Goal: Communication & Community: Share content

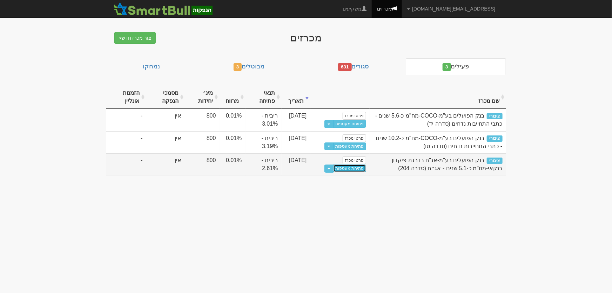
click at [354, 168] on link "פתיחת מעטפות" at bounding box center [349, 168] width 33 height 8
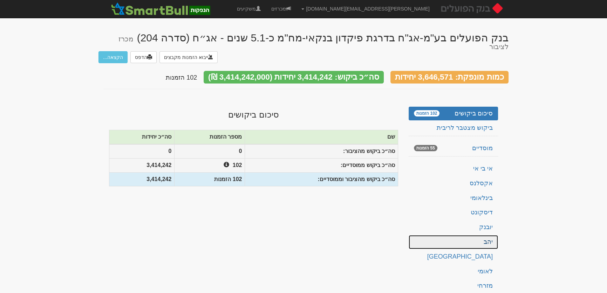
click at [490, 235] on link "יהב" at bounding box center [453, 242] width 89 height 14
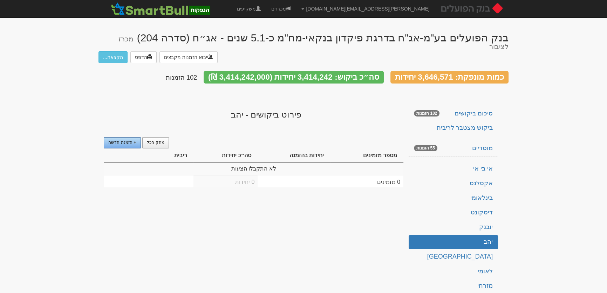
click at [131, 137] on link "+ הזמנה חדשה" at bounding box center [122, 142] width 37 height 11
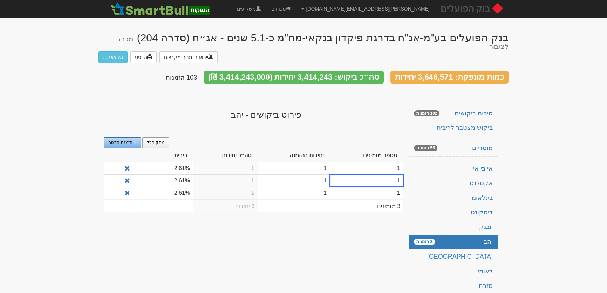
click at [131, 140] on span "+ הזמנה חדשה" at bounding box center [122, 142] width 28 height 5
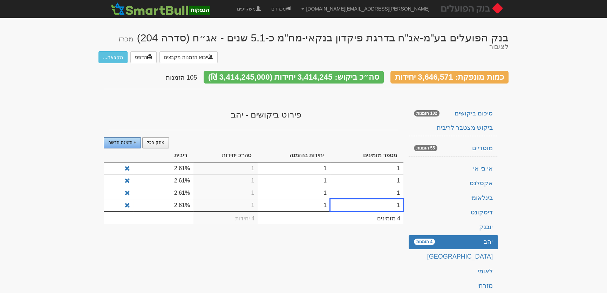
click at [131, 140] on span "+ הזמנה חדשה" at bounding box center [122, 142] width 28 height 5
drag, startPoint x: 392, startPoint y: 161, endPoint x: 400, endPoint y: 161, distance: 7.7
click at [392, 162] on td "1" at bounding box center [366, 168] width 73 height 12
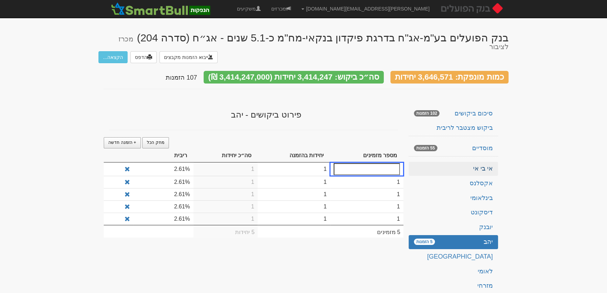
type input "3"
type input "2.57"
type input "10"
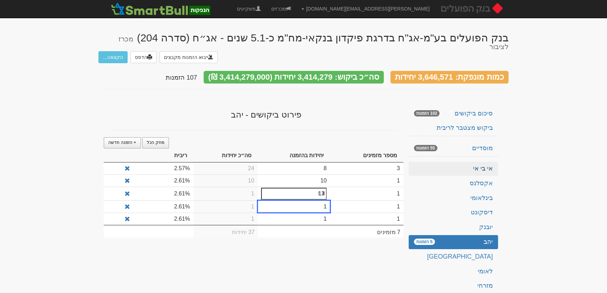
type input "13"
type input "17"
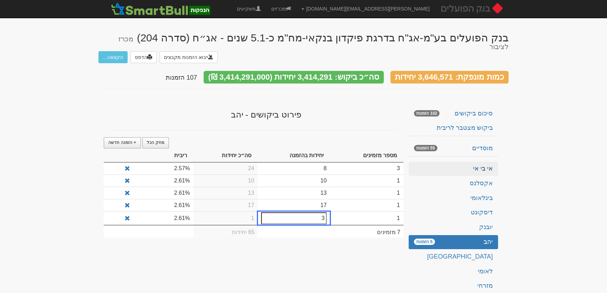
type input "37"
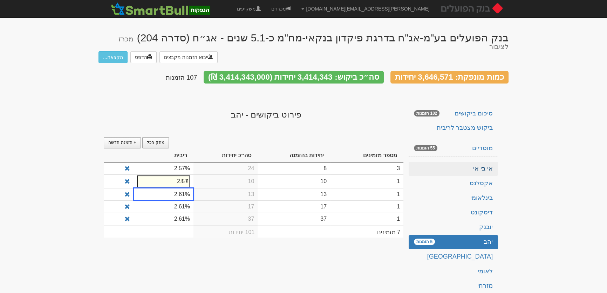
type input "2"
type input "2.57"
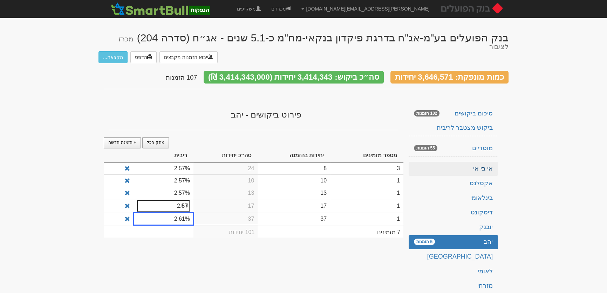
type input "2.57"
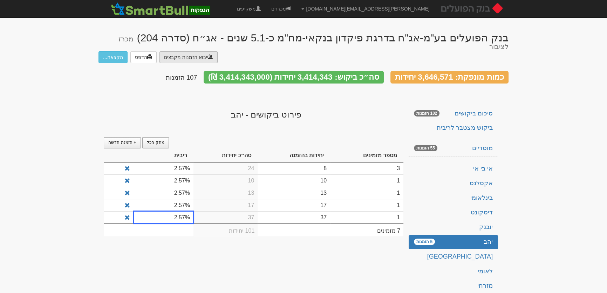
type input "C:\fakepath\דיסקונט"
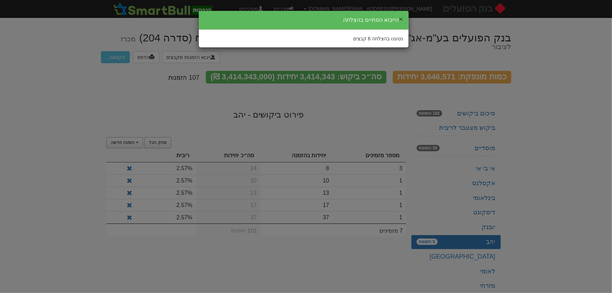
click at [402, 17] on button "×" at bounding box center [401, 18] width 4 height 7
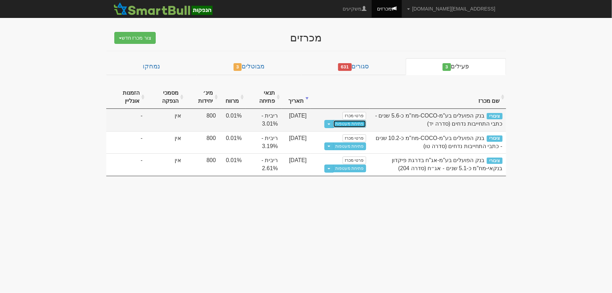
click at [354, 124] on link "פתיחת מעטפות" at bounding box center [349, 124] width 33 height 8
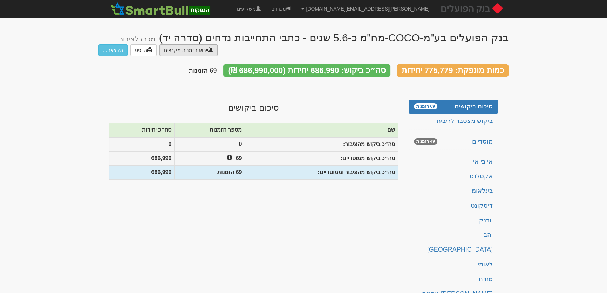
type input "C:\fakepath\לאומי.ems"
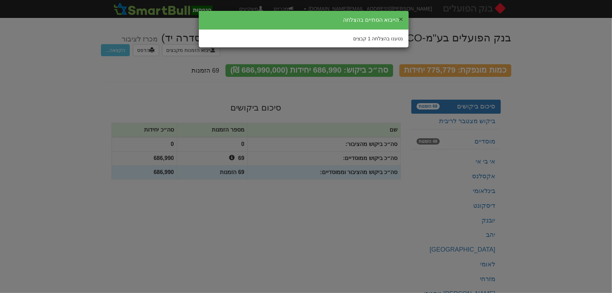
click at [400, 18] on button "×" at bounding box center [401, 18] width 4 height 7
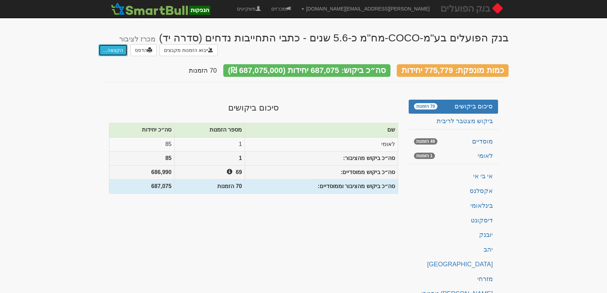
click at [110, 51] on button "הקצאה..." at bounding box center [113, 50] width 29 height 12
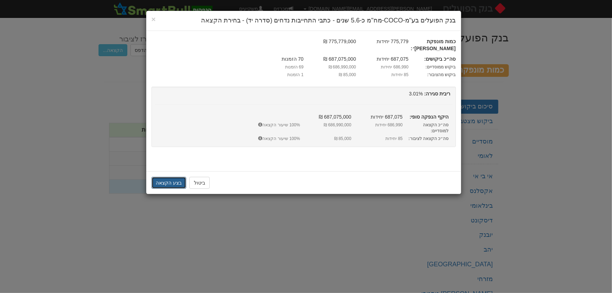
click at [166, 177] on button "בצע הקצאה" at bounding box center [168, 183] width 35 height 12
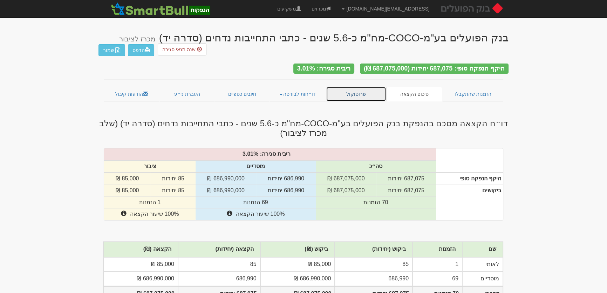
click at [358, 89] on link "פרוטוקול" at bounding box center [356, 94] width 60 height 15
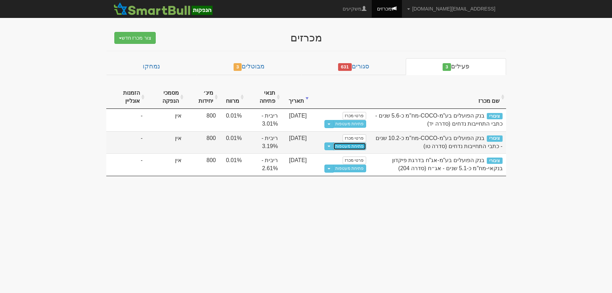
click at [354, 147] on link "פתיחת מעטפות" at bounding box center [349, 146] width 33 height 8
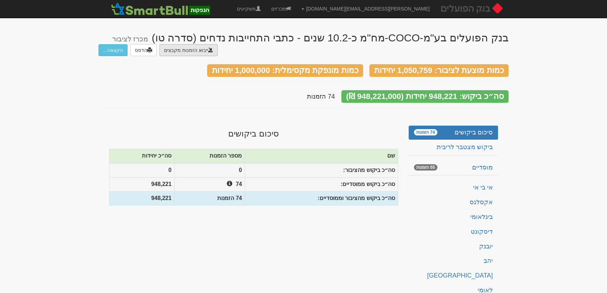
type input "C:\fakepath\לאומי.ems"
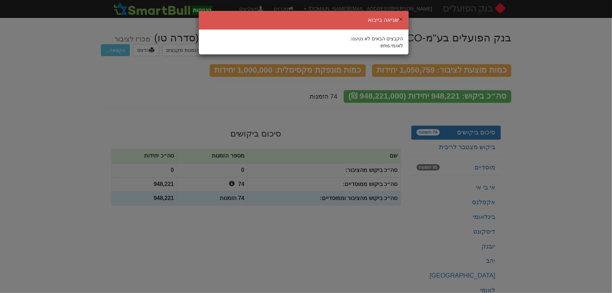
click at [401, 18] on button "×" at bounding box center [401, 18] width 4 height 7
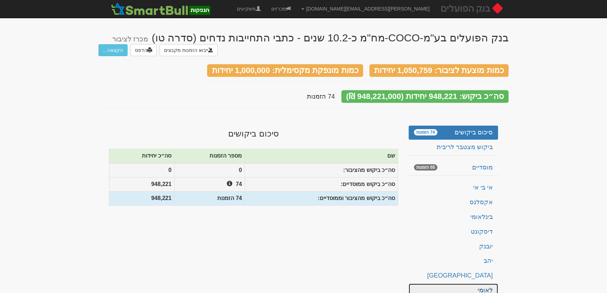
click at [487, 283] on link "לאומי" at bounding box center [453, 290] width 89 height 14
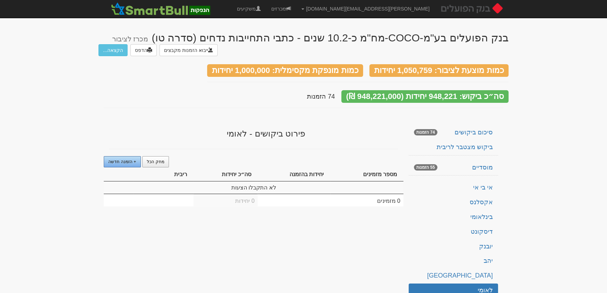
drag, startPoint x: 125, startPoint y: 157, endPoint x: 140, endPoint y: 161, distance: 15.1
click at [125, 157] on link "+ הזמנה חדשה" at bounding box center [122, 161] width 37 height 11
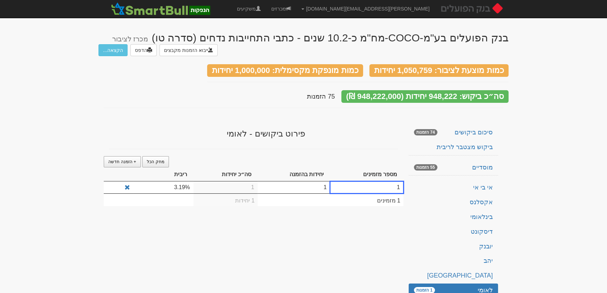
click at [323, 181] on td "1" at bounding box center [294, 187] width 73 height 12
click at [325, 181] on td "1" at bounding box center [294, 187] width 73 height 12
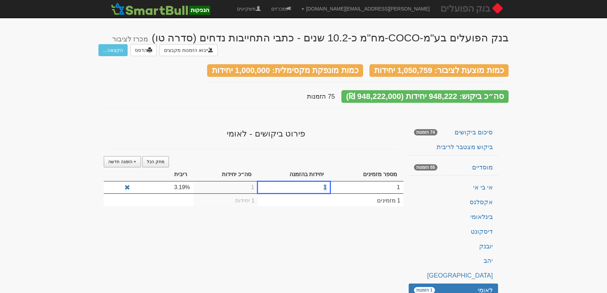
click at [325, 181] on td "1" at bounding box center [294, 187] width 73 height 12
type input "85"
click at [107, 47] on button "הקצאה..." at bounding box center [113, 50] width 29 height 12
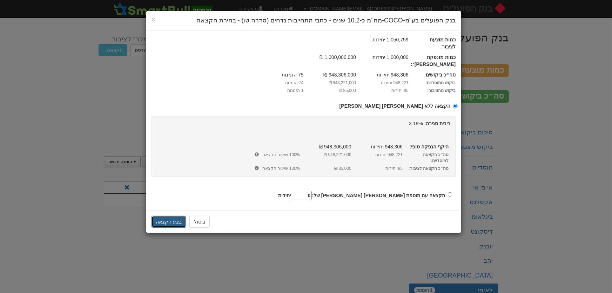
click at [171, 216] on button "בצע הקצאה" at bounding box center [168, 222] width 35 height 12
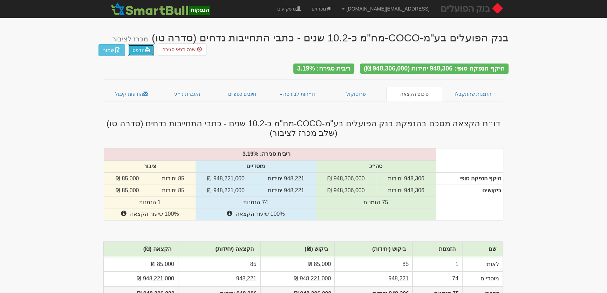
click at [141, 48] on link "הדפס" at bounding box center [141, 50] width 26 height 12
click at [357, 89] on link "פרוטוקול" at bounding box center [356, 94] width 60 height 15
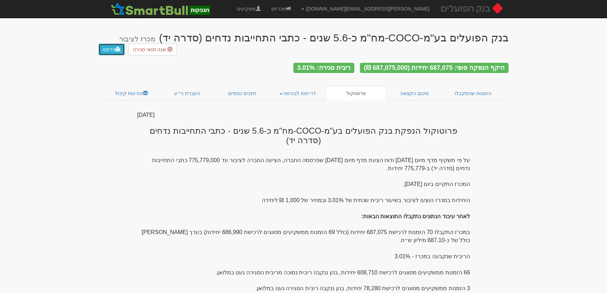
click at [110, 43] on link "הדפס" at bounding box center [112, 49] width 26 height 12
click at [298, 90] on link "דו״חות לבורסה" at bounding box center [298, 93] width 57 height 15
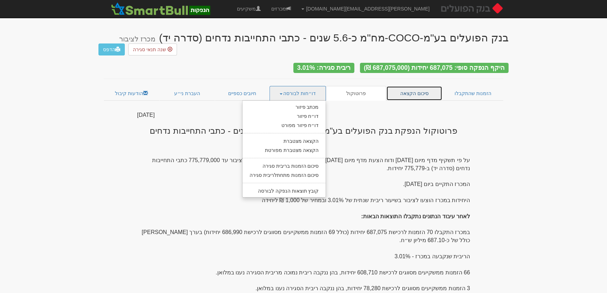
click at [422, 88] on link "סיכום הקצאה" at bounding box center [414, 93] width 56 height 15
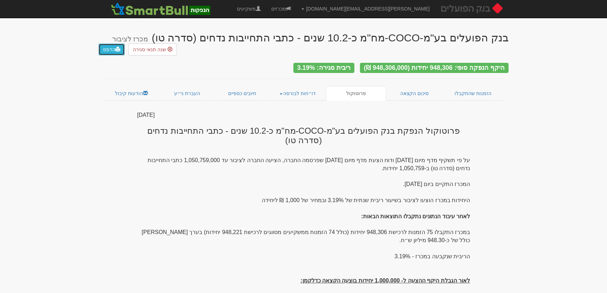
click at [105, 43] on link "הדפס" at bounding box center [112, 49] width 26 height 12
click at [413, 90] on link "סיכום הקצאה" at bounding box center [414, 93] width 56 height 15
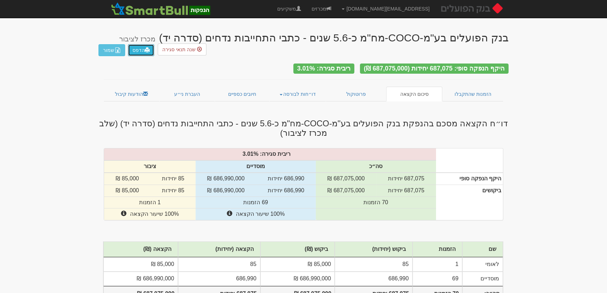
click at [136, 53] on link "הדפס" at bounding box center [141, 50] width 26 height 12
click at [300, 90] on link "דו״חות לבורסה" at bounding box center [298, 94] width 57 height 15
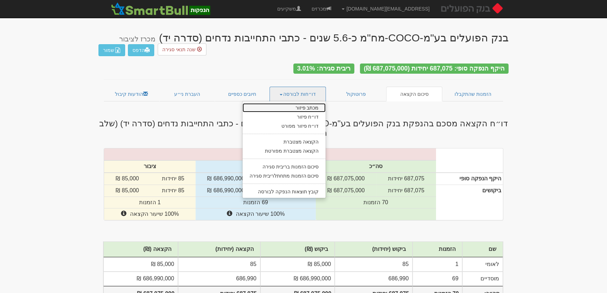
click at [311, 105] on link "מכתב פיזור" at bounding box center [284, 107] width 83 height 9
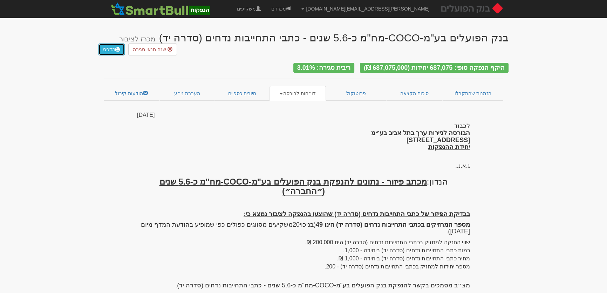
click at [110, 43] on link "הדפס" at bounding box center [112, 49] width 26 height 12
click at [106, 43] on link "הדפס" at bounding box center [112, 49] width 26 height 12
click at [308, 93] on link "דו״חות לבורסה" at bounding box center [298, 93] width 57 height 15
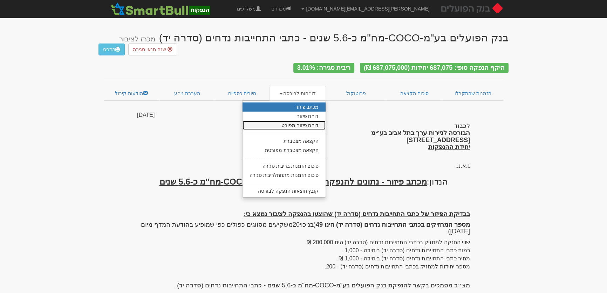
click at [308, 123] on link "דו״ח פיזור מפורט" at bounding box center [284, 125] width 83 height 9
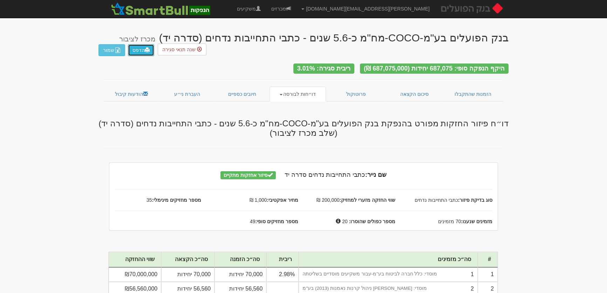
click at [139, 50] on link "הדפס" at bounding box center [141, 50] width 26 height 12
drag, startPoint x: 307, startPoint y: 94, endPoint x: 306, endPoint y: 98, distance: 4.3
click at [306, 93] on link "דו״חות לבורסה" at bounding box center [298, 94] width 57 height 15
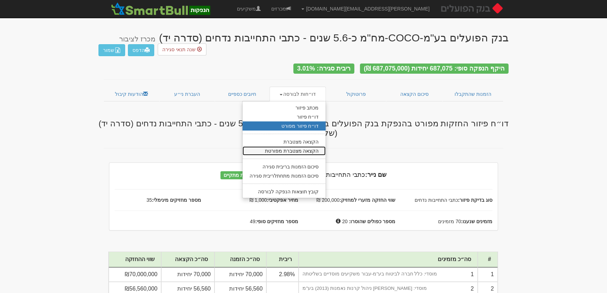
click at [307, 150] on link "הקצאה מצטברת מפורטת" at bounding box center [284, 150] width 83 height 9
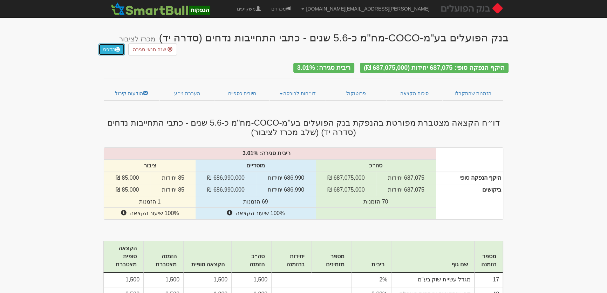
click at [108, 43] on link "הדפס" at bounding box center [112, 49] width 26 height 12
click at [295, 92] on link "דו״חות לבורסה" at bounding box center [298, 93] width 57 height 15
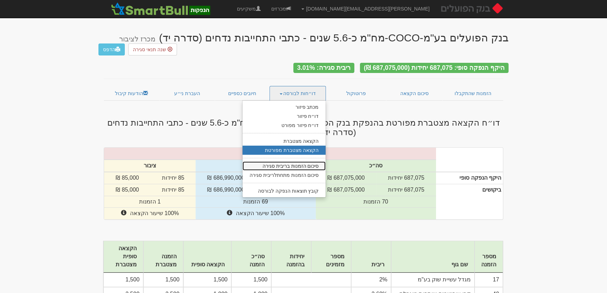
click at [294, 161] on link "סיכום הזמנות בריבית סגירה" at bounding box center [284, 165] width 83 height 9
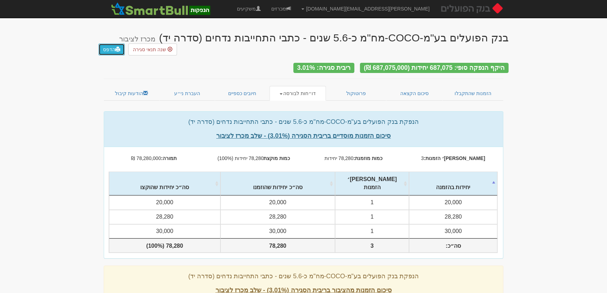
click at [105, 43] on link "הדפס" at bounding box center [112, 49] width 26 height 12
click at [308, 91] on link "דו״חות לבורסה" at bounding box center [298, 93] width 57 height 15
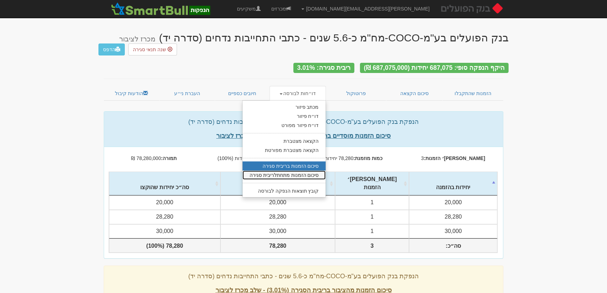
click at [301, 170] on link "סיכום הזמנות מתחתלריבית סגירה" at bounding box center [284, 174] width 83 height 9
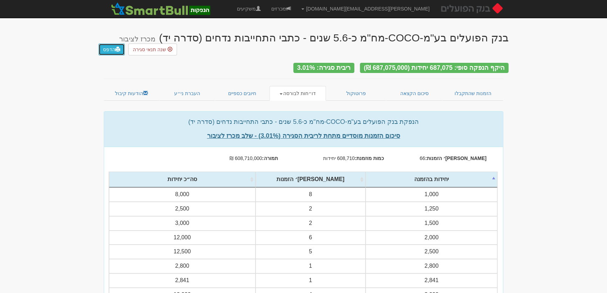
click at [111, 43] on link "הדפס" at bounding box center [112, 49] width 26 height 12
click at [418, 92] on link "סיכום הקצאה" at bounding box center [414, 93] width 56 height 15
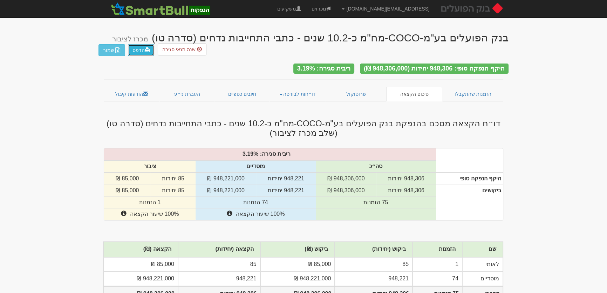
click at [133, 49] on link "הדפס" at bounding box center [141, 50] width 26 height 12
click at [303, 90] on link "דו״חות לבורסה" at bounding box center [298, 94] width 57 height 15
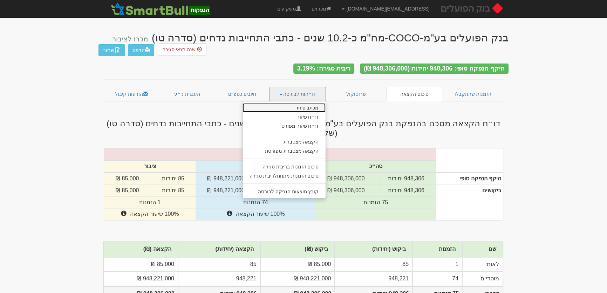
click at [305, 103] on link "מכתב פיזור" at bounding box center [284, 107] width 83 height 9
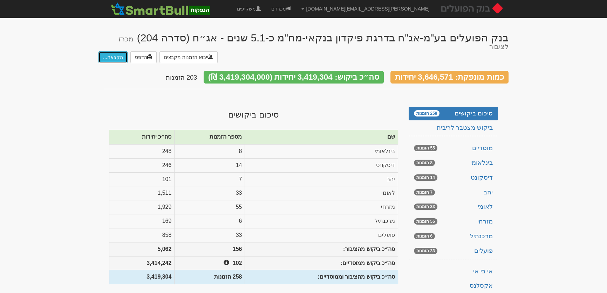
click at [109, 51] on button "הקצאה..." at bounding box center [113, 57] width 29 height 12
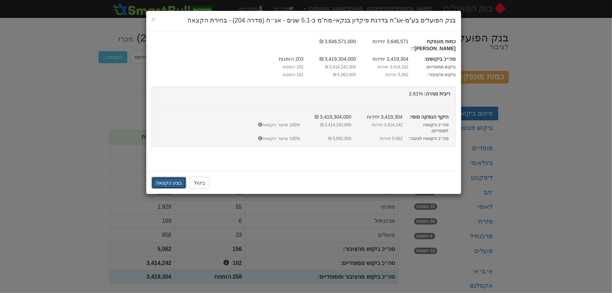
click at [162, 177] on button "בצע הקצאה" at bounding box center [168, 183] width 35 height 12
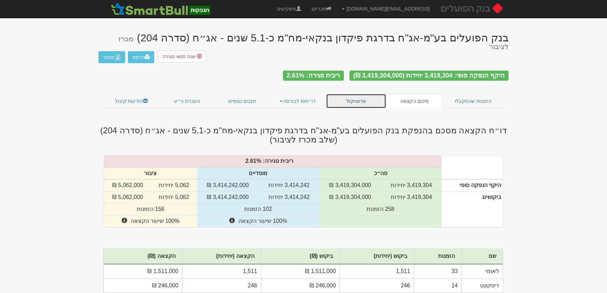
click at [348, 94] on link "פרוטוקול" at bounding box center [356, 101] width 60 height 15
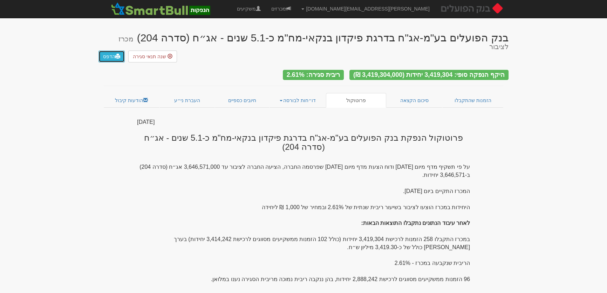
click at [107, 50] on link "הדפס" at bounding box center [112, 56] width 26 height 12
click at [315, 93] on link "דו״חות לבורסה" at bounding box center [298, 100] width 57 height 15
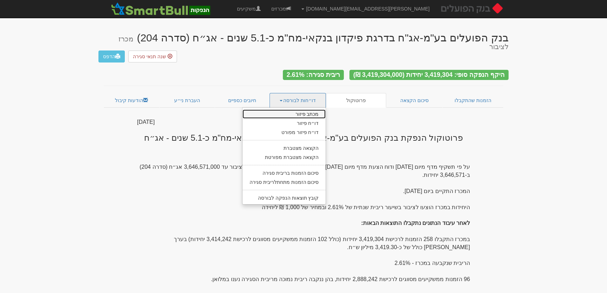
click at [309, 109] on link "מכתב פיזור" at bounding box center [284, 113] width 83 height 9
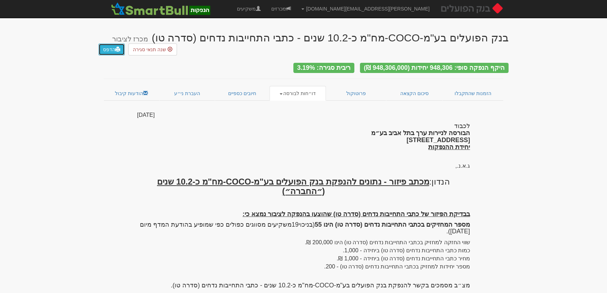
click at [111, 43] on link "הדפס" at bounding box center [112, 49] width 26 height 12
click at [293, 93] on link "דו״חות לבורסה" at bounding box center [298, 93] width 57 height 15
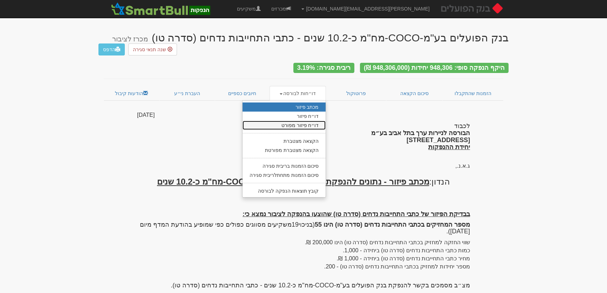
click at [299, 122] on link "דו״ח פיזור מפורט" at bounding box center [284, 125] width 83 height 9
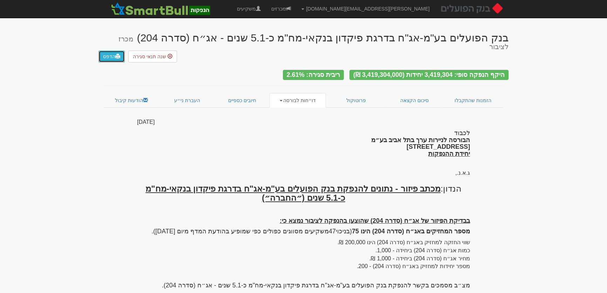
click at [108, 50] on link "הדפס" at bounding box center [112, 56] width 26 height 12
drag, startPoint x: 410, startPoint y: 90, endPoint x: 411, endPoint y: 96, distance: 5.3
click at [410, 93] on link "סיכום הקצאה" at bounding box center [414, 100] width 56 height 15
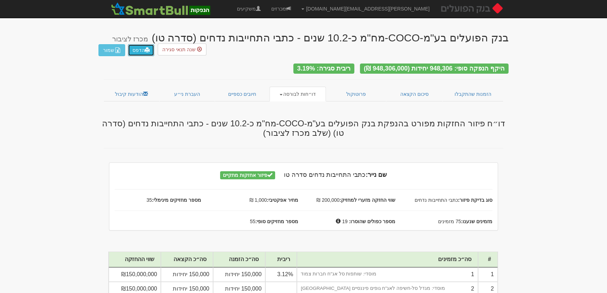
click at [137, 50] on link "הדפס" at bounding box center [141, 50] width 26 height 12
click at [301, 87] on link "דו״חות לבורסה" at bounding box center [298, 94] width 57 height 15
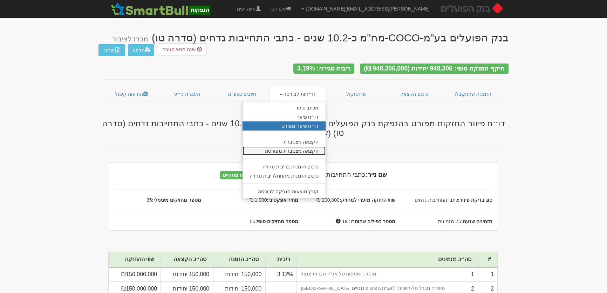
click at [299, 148] on link "הקצאה מצטברת מפורטת" at bounding box center [284, 150] width 83 height 9
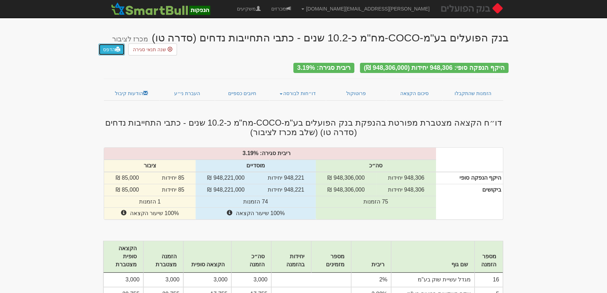
click at [109, 43] on link "הדפס" at bounding box center [112, 49] width 26 height 12
drag, startPoint x: 298, startPoint y: 94, endPoint x: 297, endPoint y: 98, distance: 4.7
click at [298, 93] on link "דו״חות לבורסה" at bounding box center [298, 93] width 57 height 15
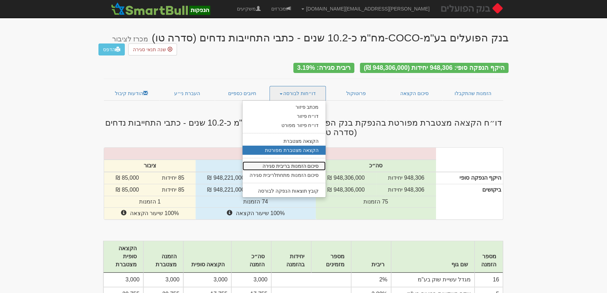
click at [303, 163] on link "סיכום הזמנות בריבית סגירה" at bounding box center [284, 165] width 83 height 9
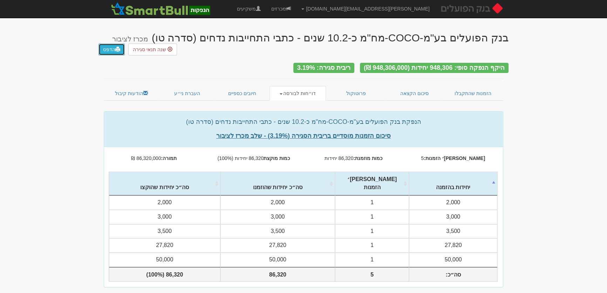
click at [109, 43] on link "הדפס" at bounding box center [112, 49] width 26 height 12
click at [308, 91] on link "דו״חות לבורסה" at bounding box center [298, 93] width 57 height 15
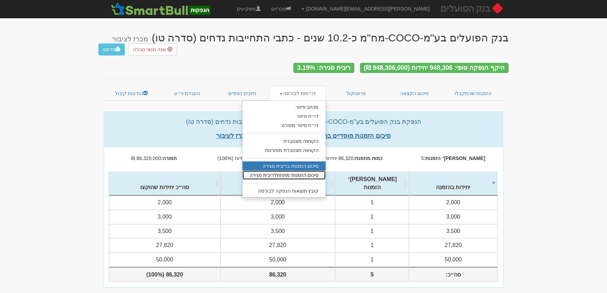
click at [310, 173] on link "סיכום הזמנות מתחתלריבית סגירה" at bounding box center [284, 174] width 83 height 9
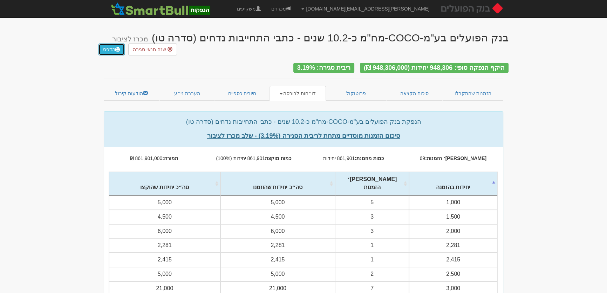
click at [107, 43] on link "הדפס" at bounding box center [112, 49] width 26 height 12
click at [412, 90] on link "סיכום הקצאה" at bounding box center [414, 93] width 56 height 15
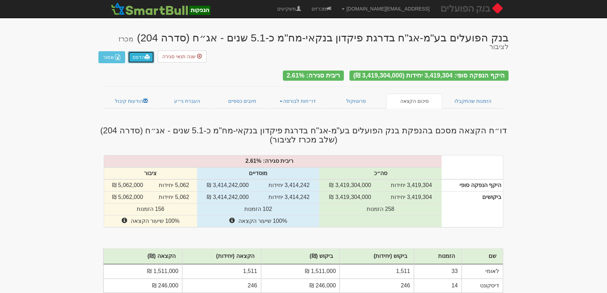
click at [140, 51] on link "הדפס" at bounding box center [141, 57] width 26 height 12
click at [305, 94] on link "דו״חות לבורסה" at bounding box center [298, 101] width 57 height 15
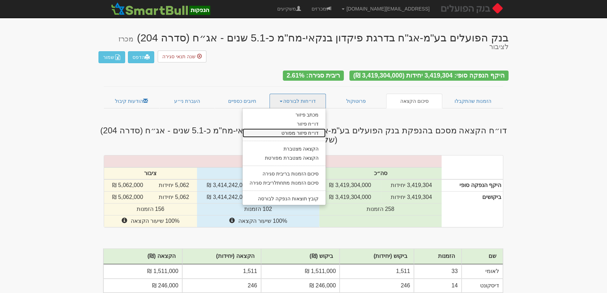
click at [309, 128] on link "דו״ח פיזור מפורט" at bounding box center [284, 132] width 83 height 9
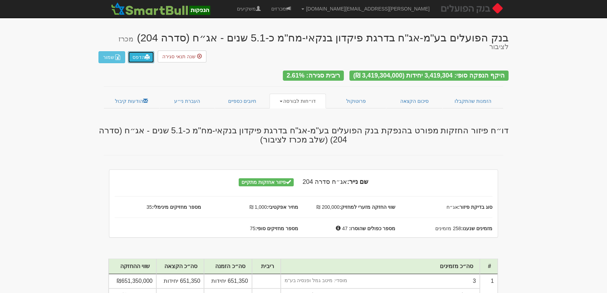
click at [140, 53] on link "הדפס" at bounding box center [141, 57] width 26 height 12
click at [305, 94] on link "דו״חות לבורסה" at bounding box center [298, 101] width 57 height 15
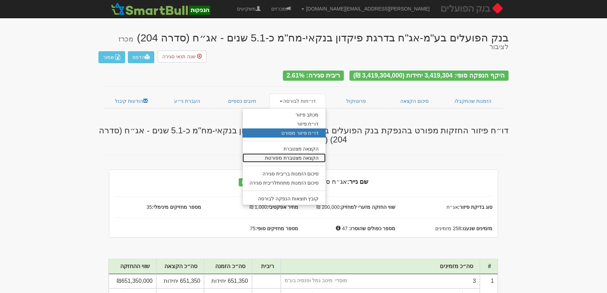
click at [289, 153] on link "הקצאה מצטברת מפורטת" at bounding box center [284, 157] width 83 height 9
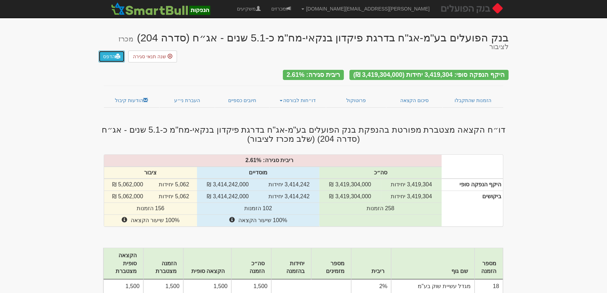
click at [105, 50] on link "הדפס" at bounding box center [112, 56] width 26 height 12
click at [301, 93] on link "דו״חות לבורסה" at bounding box center [298, 100] width 57 height 15
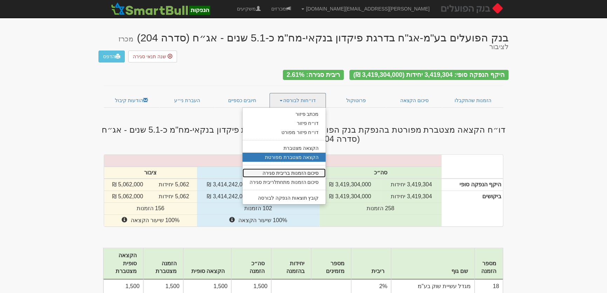
click at [301, 168] on link "סיכום הזמנות בריבית סגירה" at bounding box center [284, 172] width 83 height 9
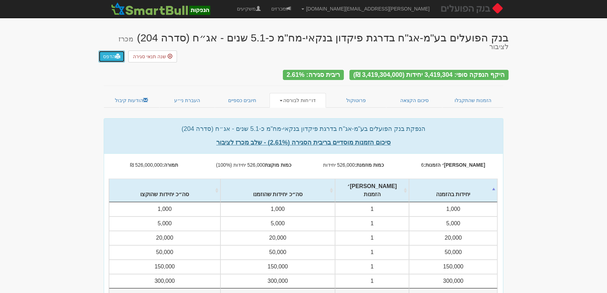
click at [107, 50] on link "הדפס" at bounding box center [112, 56] width 26 height 12
click at [306, 93] on link "דו״חות לבורסה" at bounding box center [298, 100] width 57 height 15
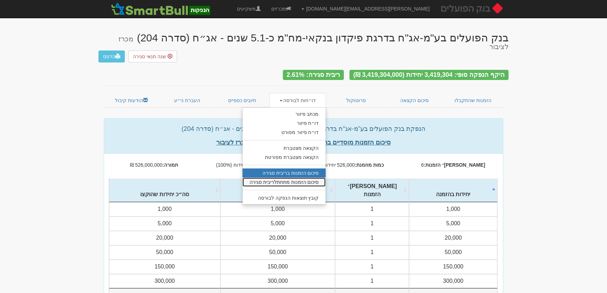
click at [299, 177] on link "סיכום הזמנות מתחתלריבית סגירה" at bounding box center [284, 181] width 83 height 9
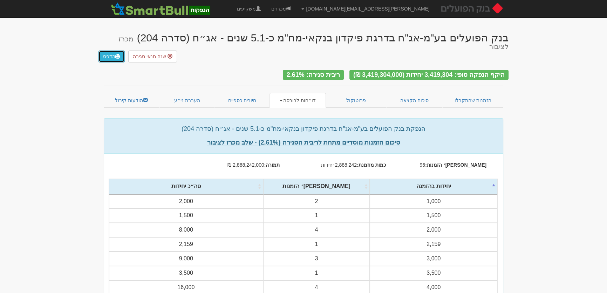
click at [103, 50] on link "הדפס" at bounding box center [112, 56] width 26 height 12
click at [425, 93] on link "סיכום הקצאה" at bounding box center [414, 100] width 56 height 15
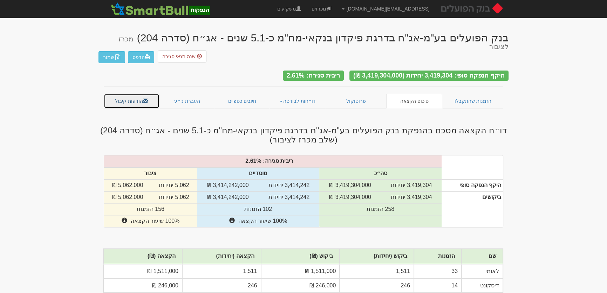
click at [122, 94] on link "הודעות קיבול" at bounding box center [132, 101] width 56 height 15
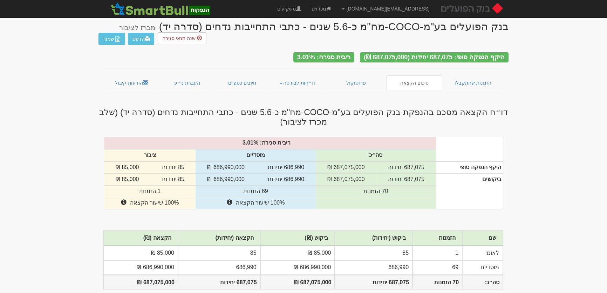
scroll to position [18, 0]
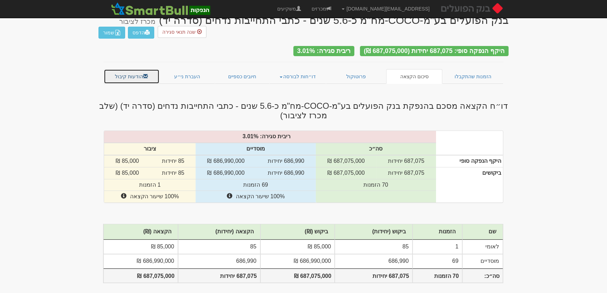
click at [132, 75] on link "הודעות קיבול" at bounding box center [132, 76] width 56 height 15
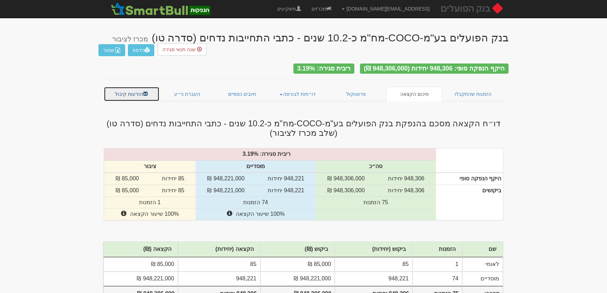
click at [127, 89] on link "הודעות קיבול" at bounding box center [132, 94] width 56 height 15
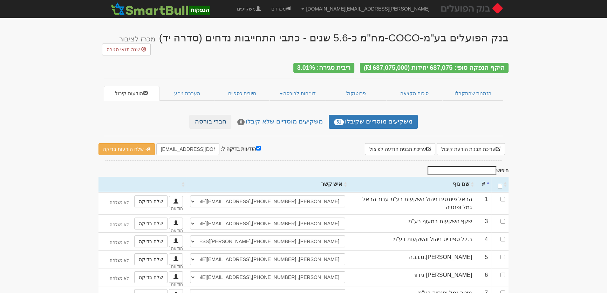
click at [218, 115] on link "חברי בורסה" at bounding box center [210, 122] width 42 height 14
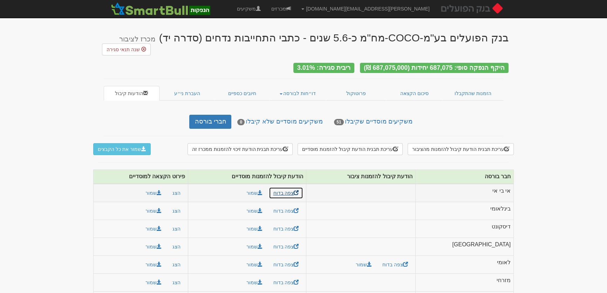
click at [304, 188] on link "צפה בדוח" at bounding box center [286, 193] width 35 height 12
click at [128, 144] on button "שמור את כל הקבצים" at bounding box center [122, 149] width 58 height 12
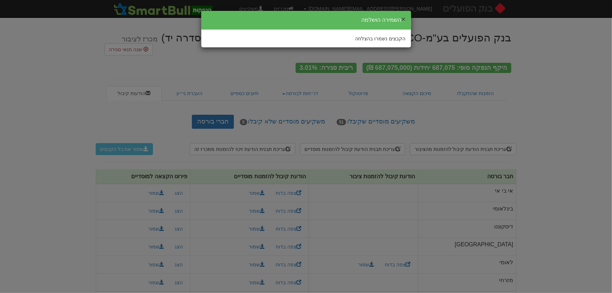
click at [404, 18] on button "×" at bounding box center [403, 18] width 4 height 7
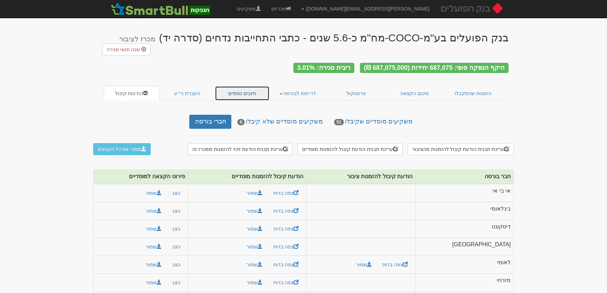
click at [244, 90] on link "חיובים כספיים" at bounding box center [242, 93] width 55 height 15
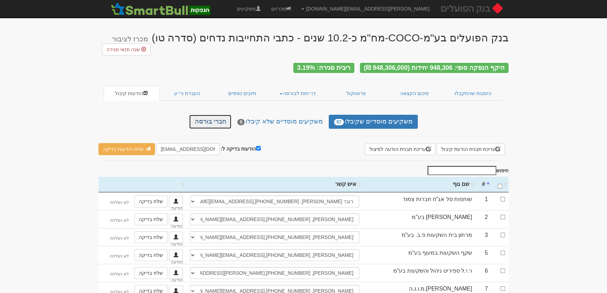
click at [209, 120] on link "חברי בורסה" at bounding box center [210, 122] width 42 height 14
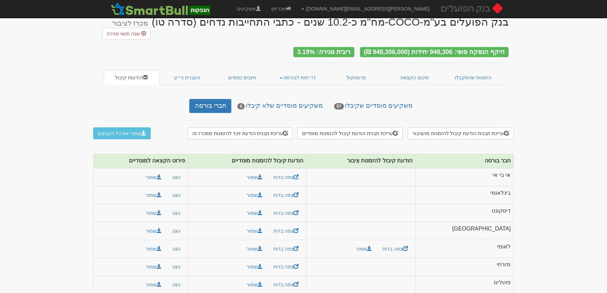
scroll to position [19, 0]
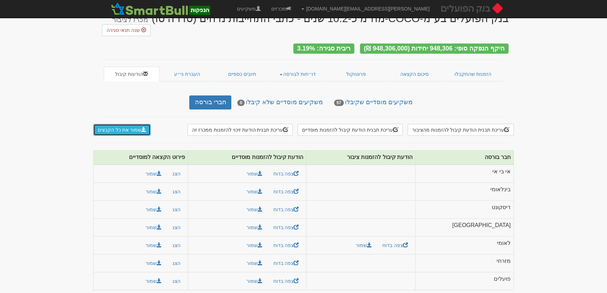
click at [123, 126] on button "שמור את כל הקבצים" at bounding box center [122, 130] width 58 height 12
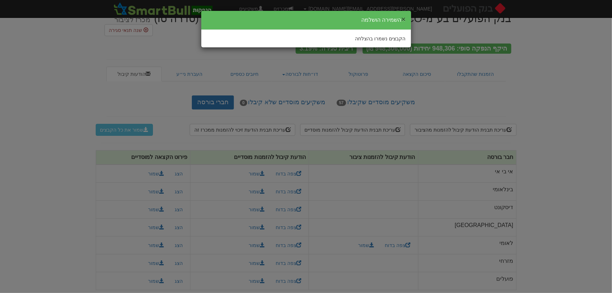
click at [404, 19] on button "×" at bounding box center [403, 18] width 4 height 7
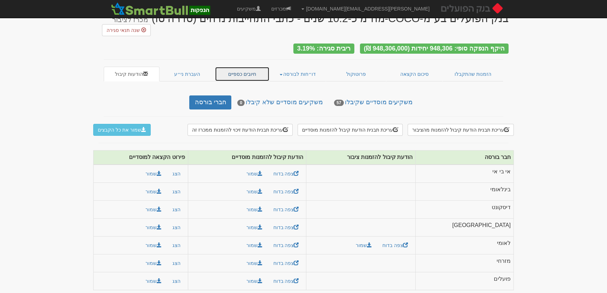
click at [246, 69] on link "חיובים כספיים" at bounding box center [242, 74] width 55 height 15
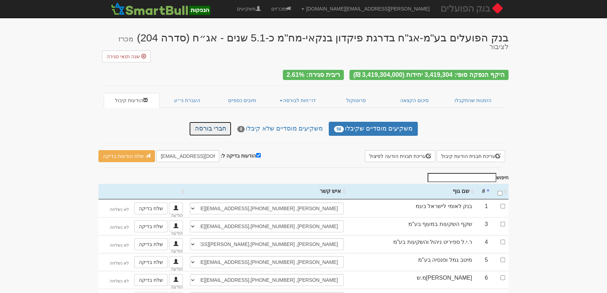
click at [217, 122] on link "חברי בורסה" at bounding box center [210, 129] width 42 height 14
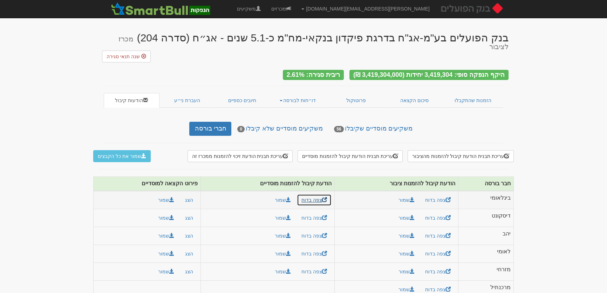
click at [310, 194] on link "צפה בדוח" at bounding box center [314, 200] width 35 height 12
click at [113, 150] on button "שמור את כל הקבצים" at bounding box center [122, 156] width 58 height 12
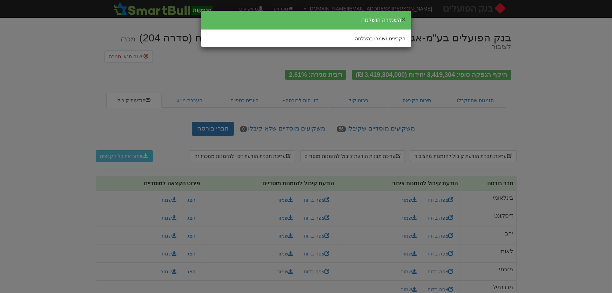
drag, startPoint x: 403, startPoint y: 18, endPoint x: 405, endPoint y: 23, distance: 5.2
click at [403, 19] on button "×" at bounding box center [403, 18] width 4 height 7
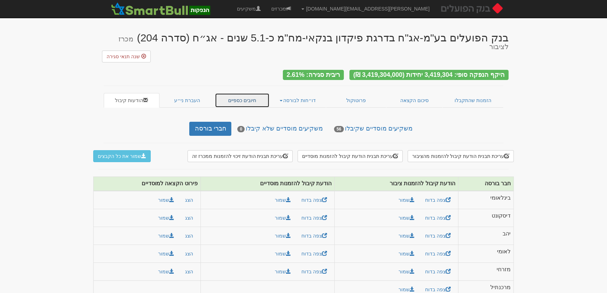
click at [246, 93] on link "חיובים כספיים" at bounding box center [242, 100] width 55 height 15
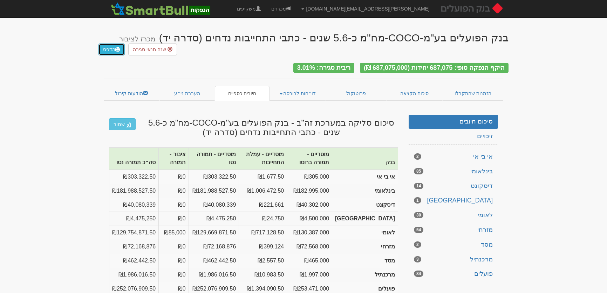
click at [109, 43] on link "הדפס" at bounding box center [112, 49] width 26 height 12
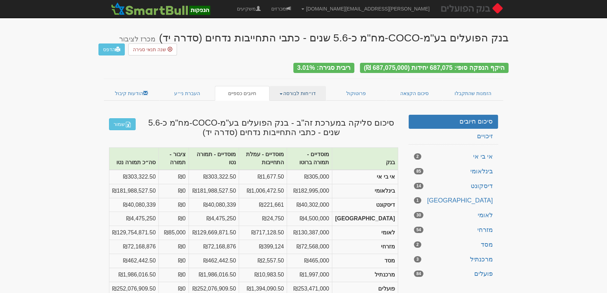
click at [297, 88] on link "דו״חות לבורסה" at bounding box center [298, 93] width 57 height 15
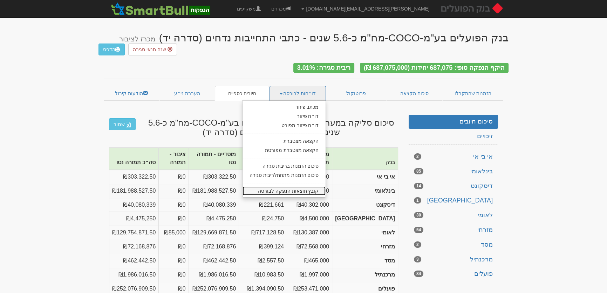
click at [297, 190] on link "קובץ תוצאות הנפקה לבורסה" at bounding box center [284, 190] width 83 height 9
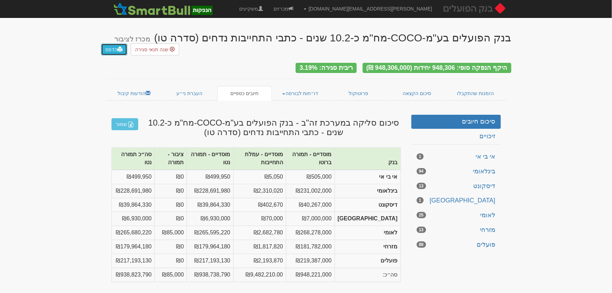
drag, startPoint x: 118, startPoint y: 38, endPoint x: 441, endPoint y: 74, distance: 325.6
click at [118, 47] on span at bounding box center [120, 49] width 5 height 5
click at [310, 90] on link "דו״חות לבורסה" at bounding box center [300, 93] width 57 height 15
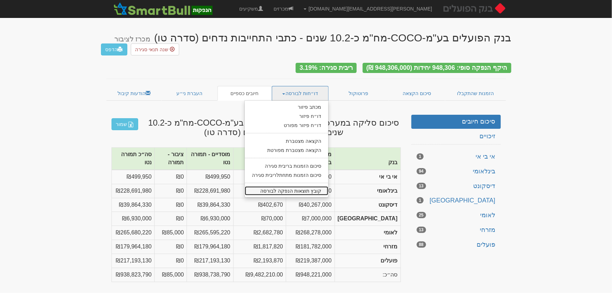
click at [298, 189] on link "קובץ תוצאות הנפקה לבורסה" at bounding box center [286, 190] width 83 height 9
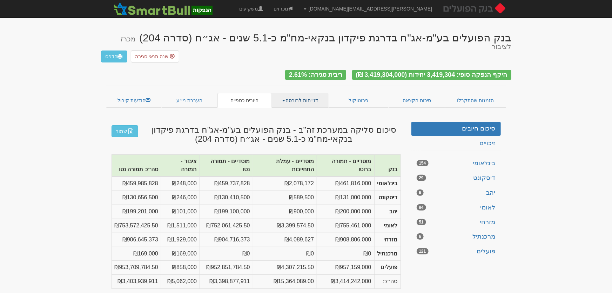
click at [305, 93] on link "דו״חות לבורסה" at bounding box center [300, 100] width 57 height 15
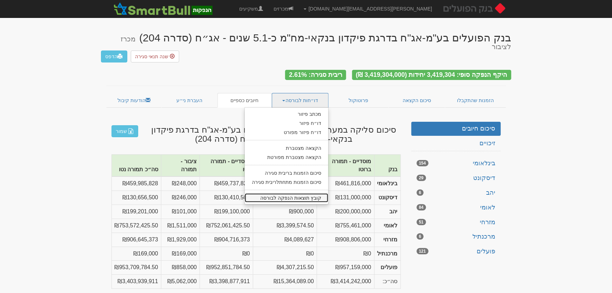
click at [313, 193] on link "קובץ תוצאות הנפקה לבורסה" at bounding box center [286, 197] width 83 height 9
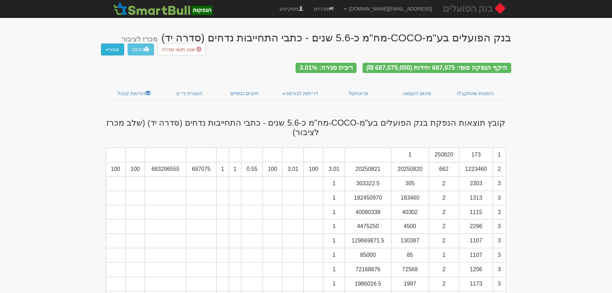
click at [110, 49] on button "שמור" at bounding box center [112, 49] width 23 height 12
click at [109, 80] on link "קובץ tase" at bounding box center [95, 78] width 55 height 9
click at [113, 51] on button "שמור" at bounding box center [112, 49] width 23 height 12
click at [113, 86] on link "קובץ csv" at bounding box center [95, 87] width 55 height 9
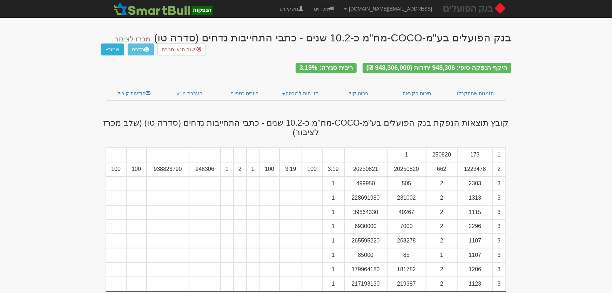
click at [112, 48] on button "שמור" at bounding box center [112, 49] width 23 height 12
click at [112, 79] on link "קובץ tase" at bounding box center [95, 78] width 55 height 9
click at [112, 49] on button "שמור" at bounding box center [112, 49] width 23 height 12
click at [111, 87] on link "קובץ csv" at bounding box center [95, 87] width 55 height 9
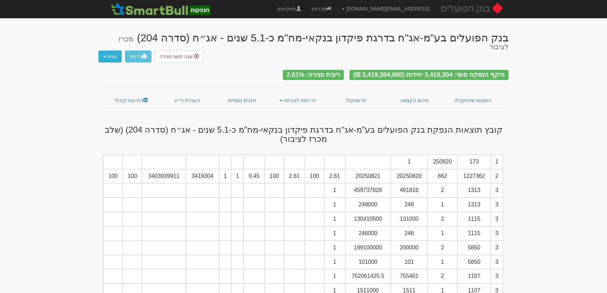
click at [108, 50] on button "שמור" at bounding box center [110, 56] width 23 height 12
click at [105, 81] on link "קובץ tase" at bounding box center [93, 85] width 55 height 9
click at [108, 51] on button "שמור" at bounding box center [110, 56] width 23 height 12
click at [108, 90] on link "קובץ csv" at bounding box center [93, 94] width 55 height 9
click at [482, 93] on link "הזמנות שהתקבלו" at bounding box center [473, 100] width 61 height 15
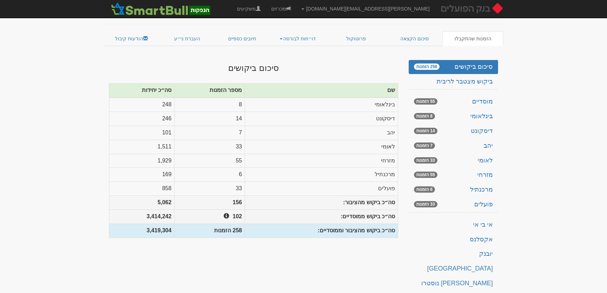
scroll to position [63, 0]
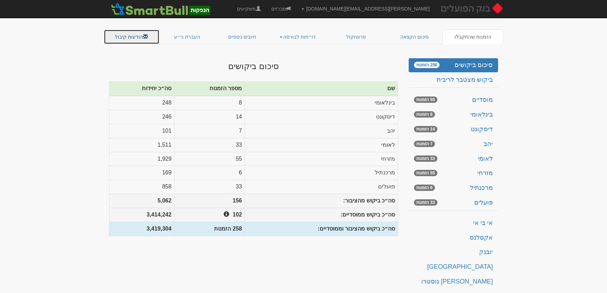
click at [128, 29] on link "הודעות קיבול" at bounding box center [132, 36] width 56 height 15
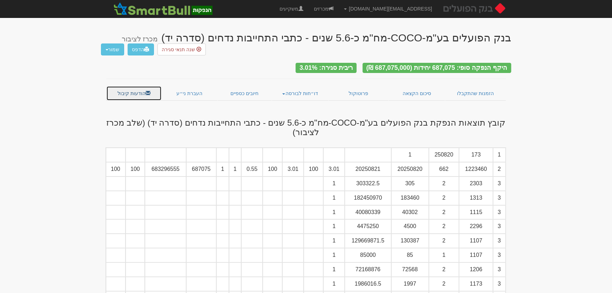
click at [130, 87] on link "הודעות קיבול" at bounding box center [134, 93] width 56 height 15
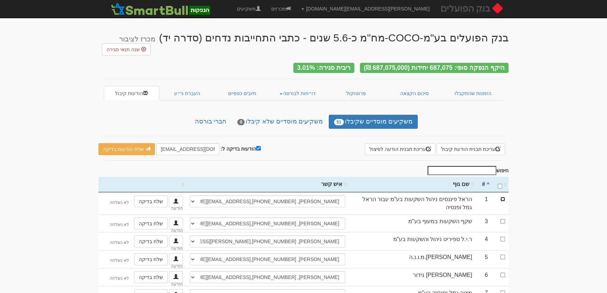
drag, startPoint x: 504, startPoint y: 196, endPoint x: 457, endPoint y: 188, distance: 47.7
click at [504, 197] on input "checkbox" at bounding box center [503, 199] width 5 height 5
checkbox input "true"
drag, startPoint x: 157, startPoint y: 146, endPoint x: 172, endPoint y: 147, distance: 14.8
click at [172, 147] on input "[EMAIL_ADDRESS][DOMAIN_NAME]" at bounding box center [187, 149] width 63 height 12
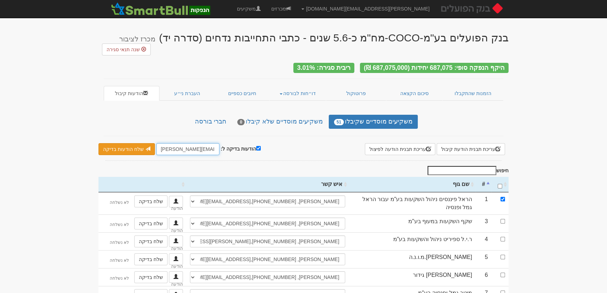
type input "[PERSON_NAME][EMAIL_ADDRESS][DOMAIN_NAME]"
click at [129, 148] on link "שלח הודעות בדיקה" at bounding box center [127, 149] width 56 height 12
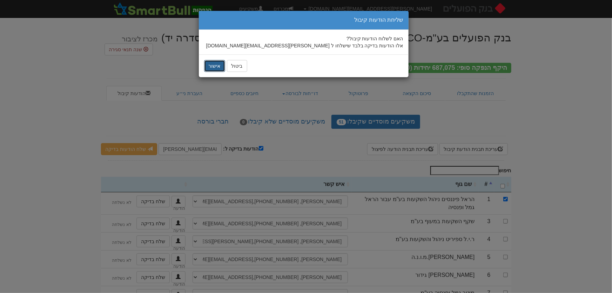
click at [211, 61] on button "אישור" at bounding box center [214, 66] width 21 height 12
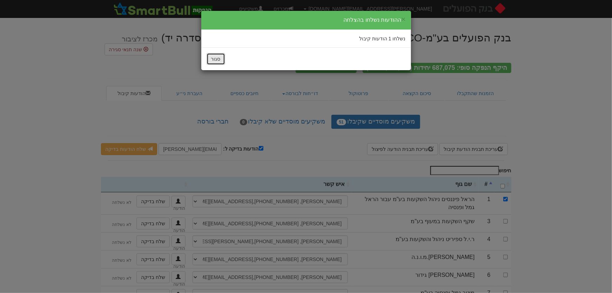
click at [213, 57] on button "סגור" at bounding box center [216, 59] width 19 height 12
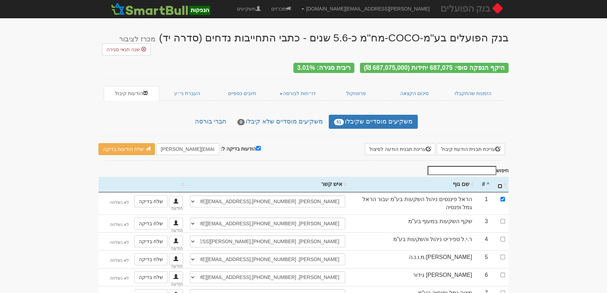
click at [502, 184] on input "\a : activate to sort column ascending" at bounding box center [500, 186] width 5 height 5
checkbox input "true"
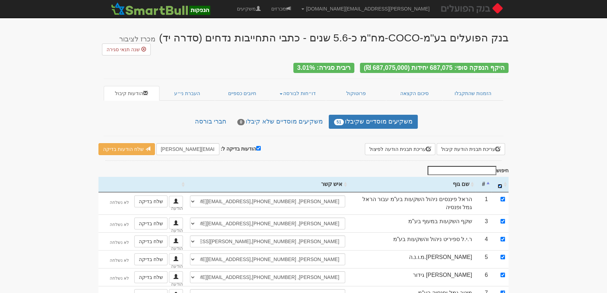
checkbox input "true"
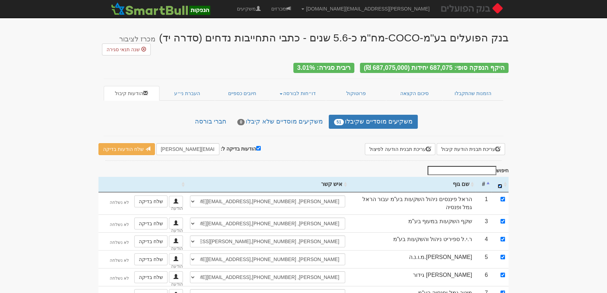
checkbox input "true"
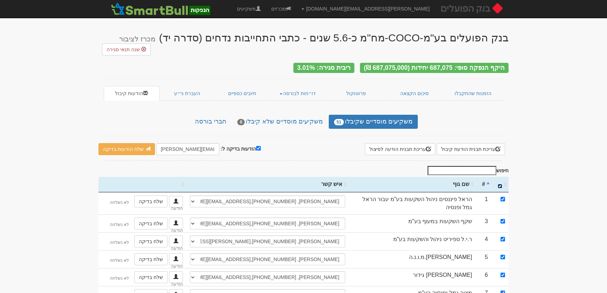
checkbox input "true"
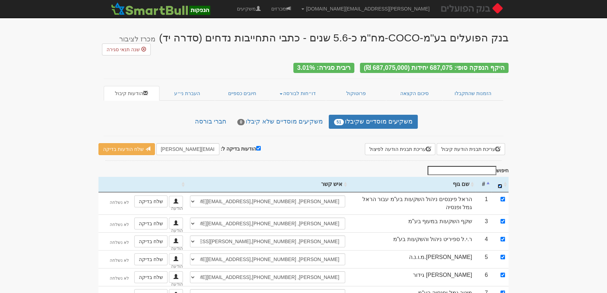
checkbox input "true"
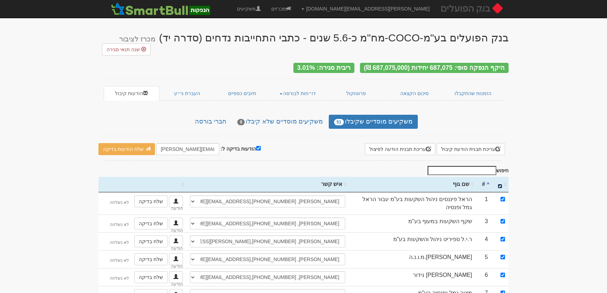
checkbox input "true"
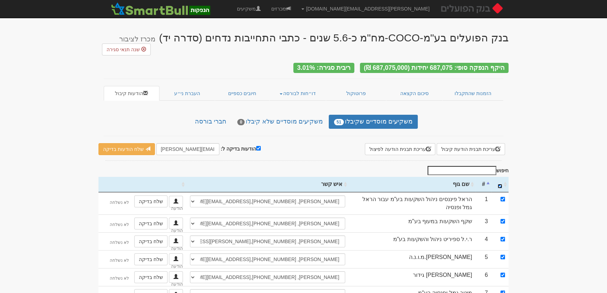
checkbox input "true"
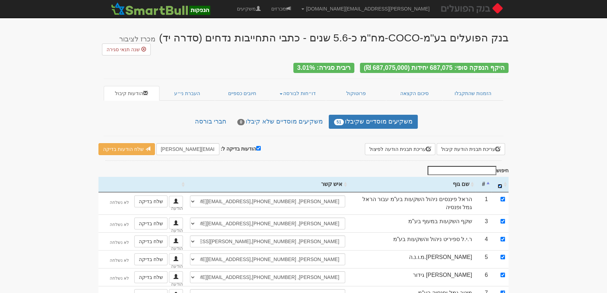
checkbox input "true"
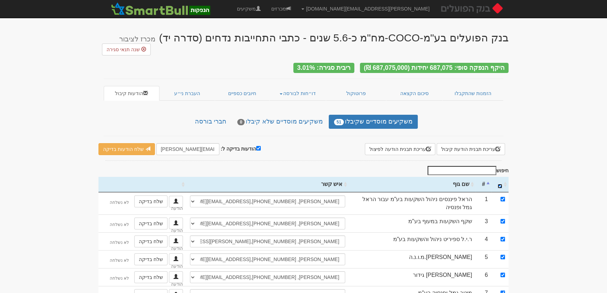
checkbox input "true"
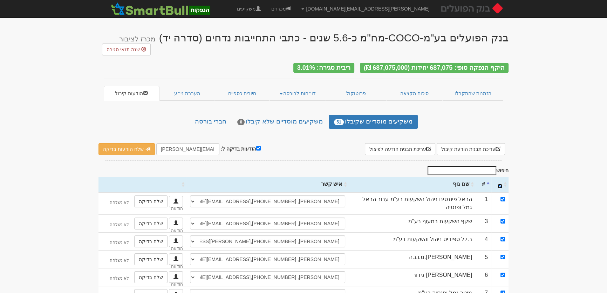
checkbox input "true"
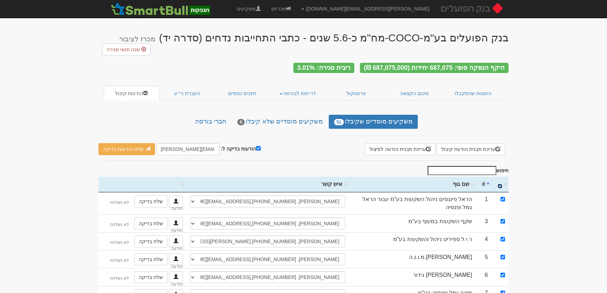
checkbox input "true"
click at [257, 146] on input "הודעות בדיקה ל:" at bounding box center [258, 148] width 5 height 5
checkbox input "false"
click at [134, 145] on link "שלח הודעות למשקיעים" at bounding box center [131, 149] width 65 height 12
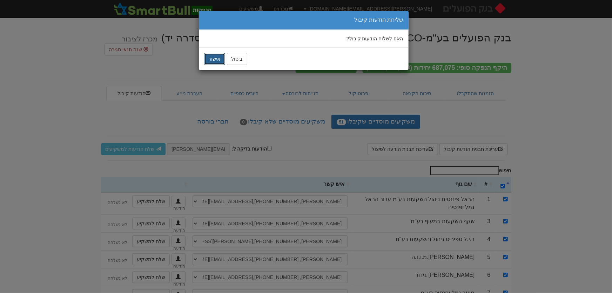
click at [220, 58] on button "אישור" at bounding box center [214, 59] width 21 height 12
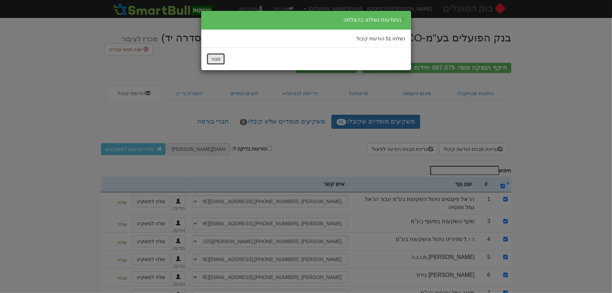
click at [215, 57] on button "סגור" at bounding box center [216, 59] width 19 height 12
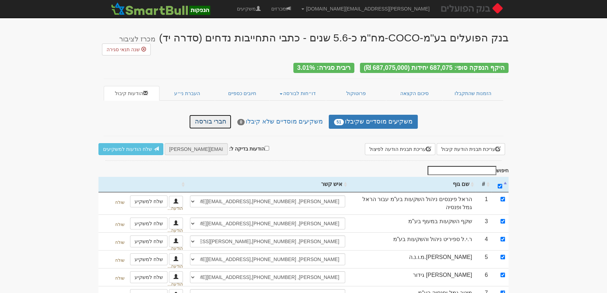
click at [207, 115] on link "חברי בורסה" at bounding box center [210, 122] width 42 height 14
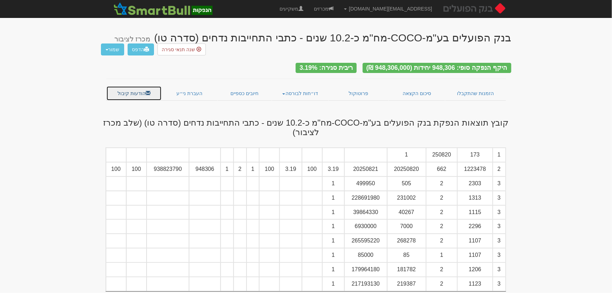
click at [139, 86] on link "הודעות קיבול" at bounding box center [134, 93] width 56 height 15
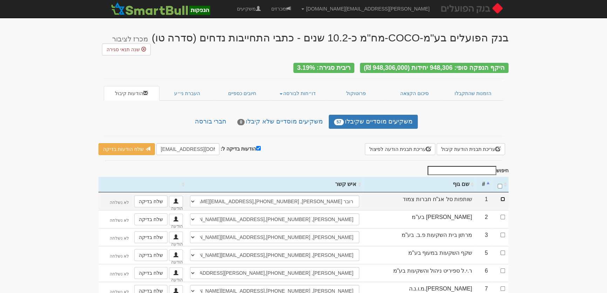
click at [503, 197] on input "checkbox" at bounding box center [503, 199] width 5 height 5
checkbox input "true"
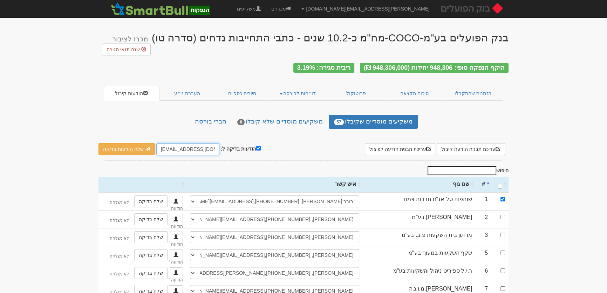
drag, startPoint x: 159, startPoint y: 147, endPoint x: 171, endPoint y: 146, distance: 13.0
click at [171, 146] on input "[EMAIL_ADDRESS][DOMAIN_NAME]" at bounding box center [187, 149] width 63 height 12
type input "[PERSON_NAME][EMAIL_ADDRESS][DOMAIN_NAME]"
click at [126, 143] on link "שלח הודעות בדיקה" at bounding box center [127, 149] width 56 height 12
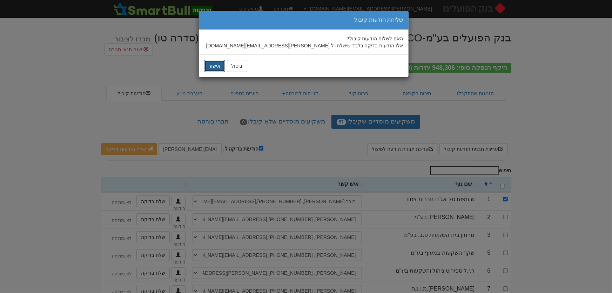
click at [217, 69] on button "אישור" at bounding box center [214, 66] width 21 height 12
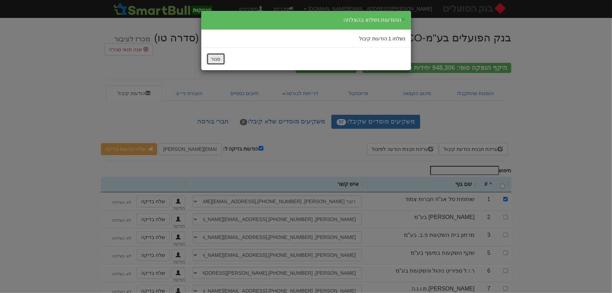
click at [214, 58] on button "סגור" at bounding box center [216, 59] width 19 height 12
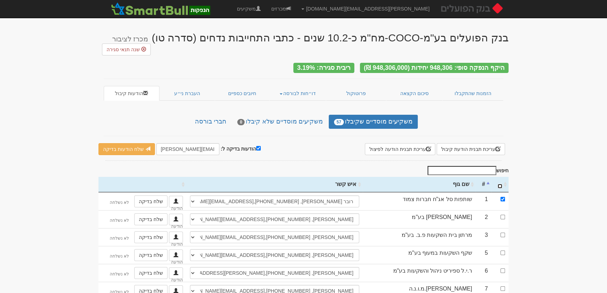
click at [499, 184] on input "\a : activate to sort column ascending" at bounding box center [500, 186] width 5 height 5
checkbox input "true"
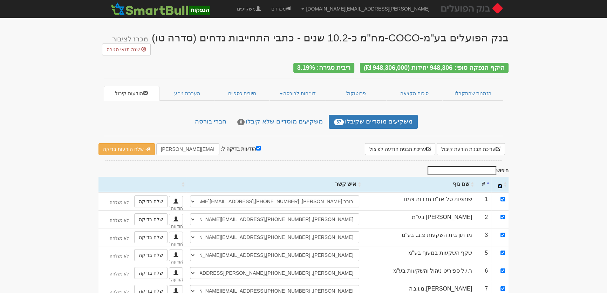
checkbox input "true"
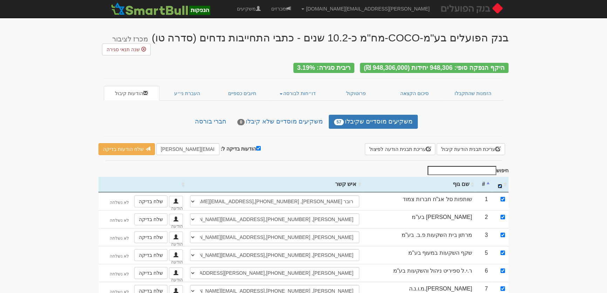
checkbox input "true"
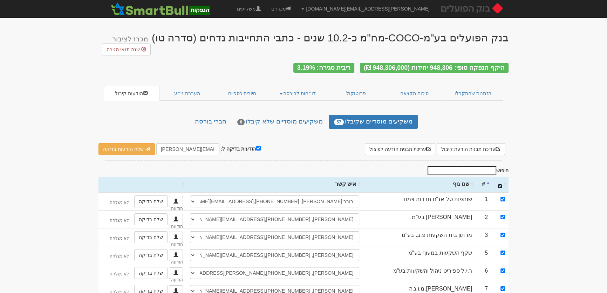
checkbox input "true"
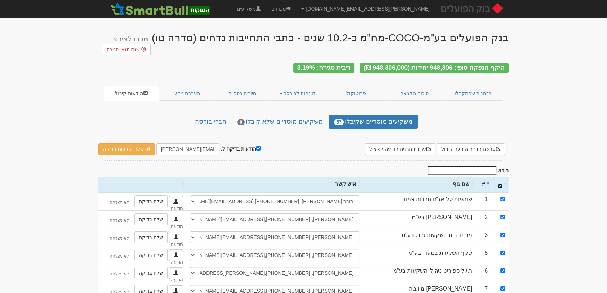
checkbox input "true"
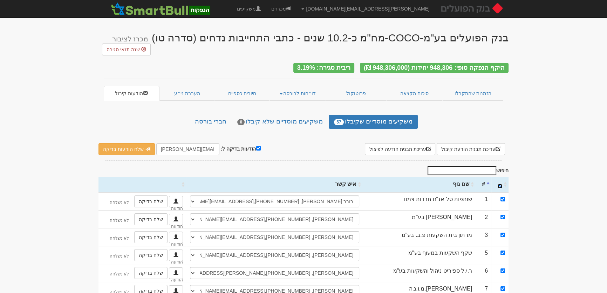
checkbox input "true"
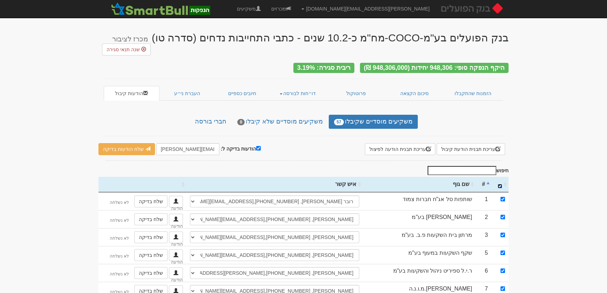
checkbox input "true"
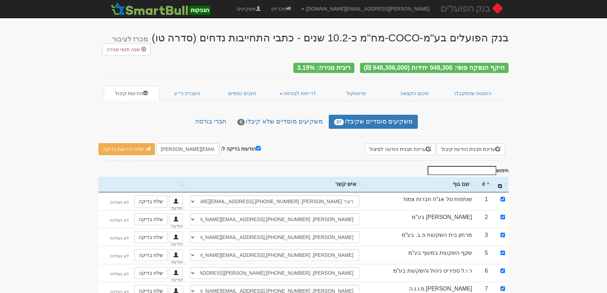
checkbox input "true"
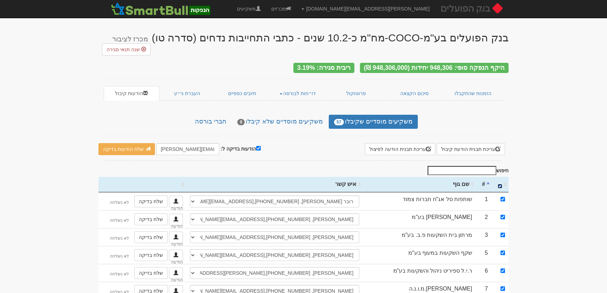
checkbox input "true"
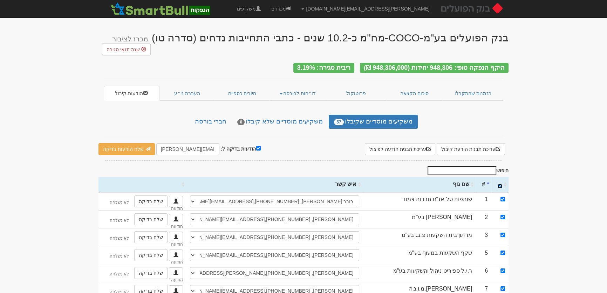
checkbox input "true"
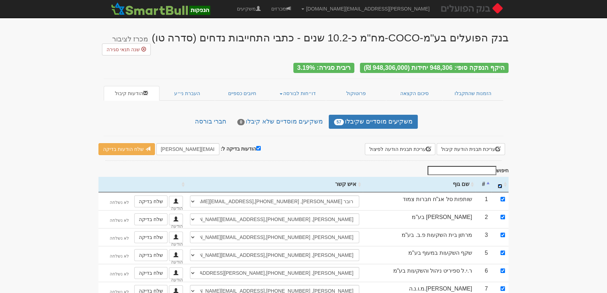
checkbox input "true"
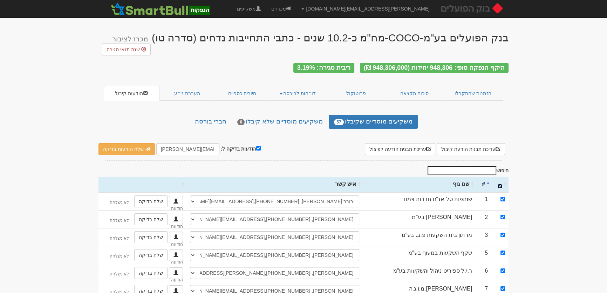
checkbox input "true"
click at [256, 146] on input "הודעות בדיקה ל:" at bounding box center [258, 148] width 5 height 5
checkbox input "false"
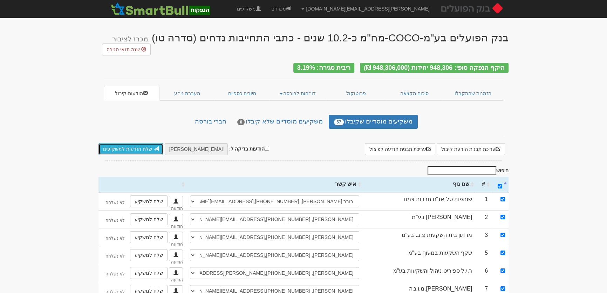
click at [123, 145] on link "שלח הודעות למשקיעים" at bounding box center [131, 149] width 65 height 12
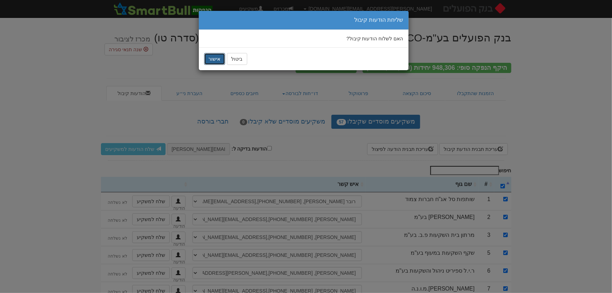
click at [214, 58] on button "אישור" at bounding box center [214, 59] width 21 height 12
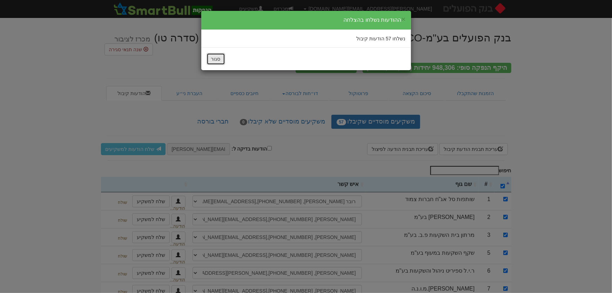
click at [220, 61] on button "סגור" at bounding box center [216, 59] width 19 height 12
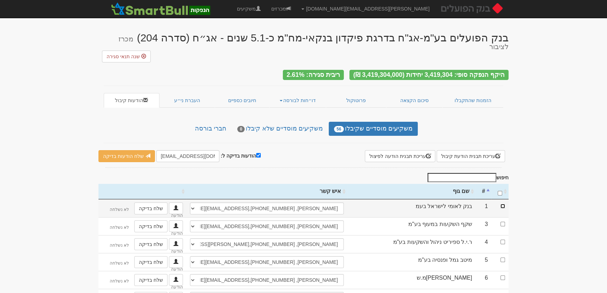
click at [504, 204] on input "checkbox" at bounding box center [503, 206] width 5 height 5
checkbox input "true"
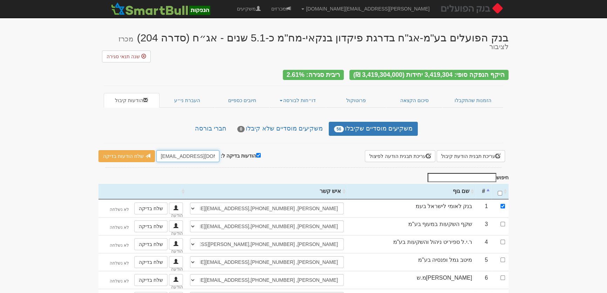
drag, startPoint x: 157, startPoint y: 147, endPoint x: 172, endPoint y: 147, distance: 14.7
click at [172, 150] on input "[EMAIL_ADDRESS][DOMAIN_NAME]" at bounding box center [187, 156] width 63 height 12
type input "[PERSON_NAME][EMAIL_ADDRESS][DOMAIN_NAME]"
click at [137, 150] on link "שלח הודעות בדיקה" at bounding box center [127, 156] width 56 height 12
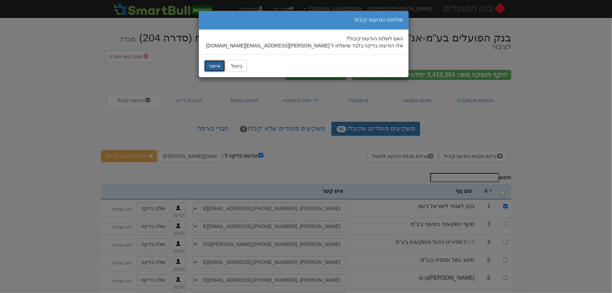
click at [209, 65] on button "אישור" at bounding box center [214, 66] width 21 height 12
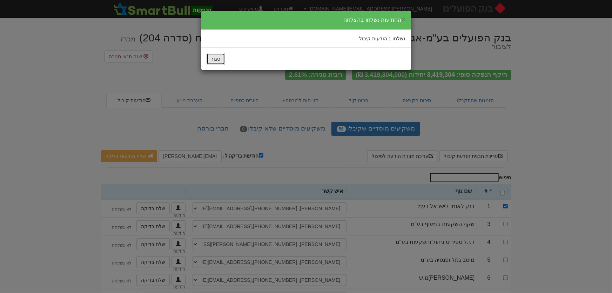
drag, startPoint x: 214, startPoint y: 56, endPoint x: 171, endPoint y: 34, distance: 47.8
click at [214, 57] on button "סגור" at bounding box center [216, 59] width 19 height 12
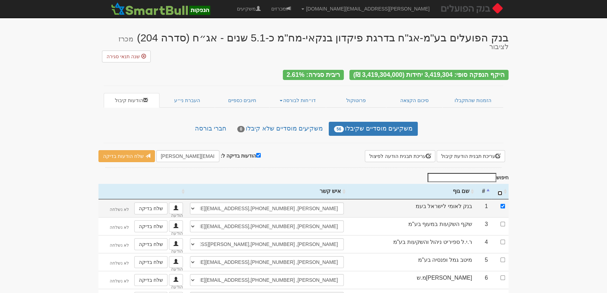
click at [500, 191] on input "\a : activate to sort column ascending" at bounding box center [500, 193] width 5 height 5
checkbox input "true"
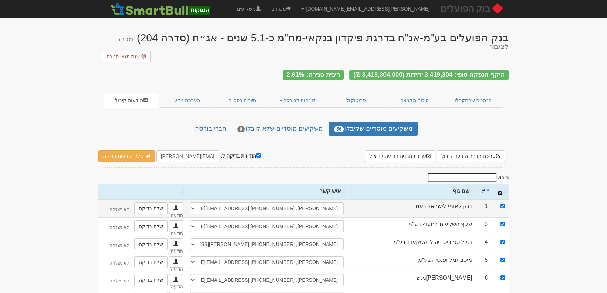
checkbox input "true"
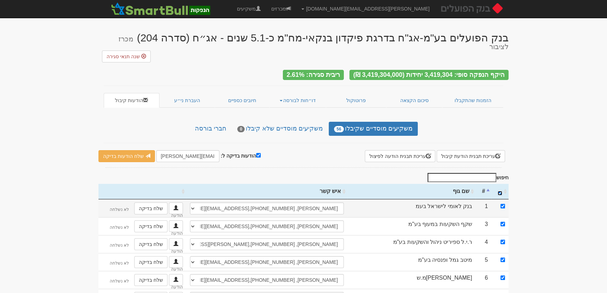
checkbox input "true"
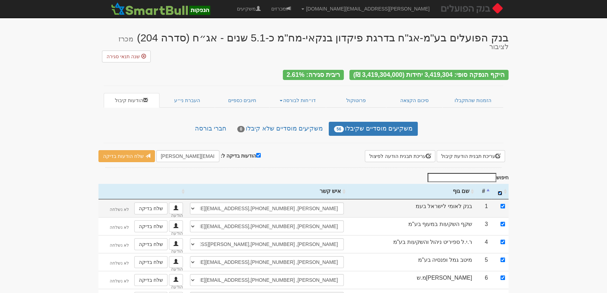
checkbox input "true"
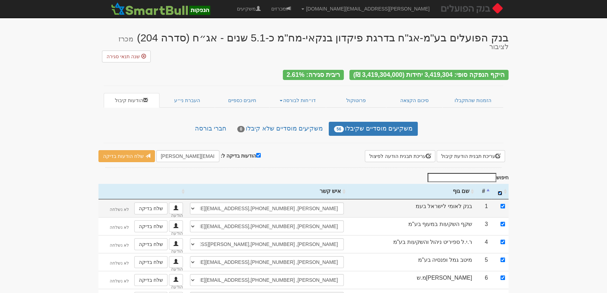
checkbox input "true"
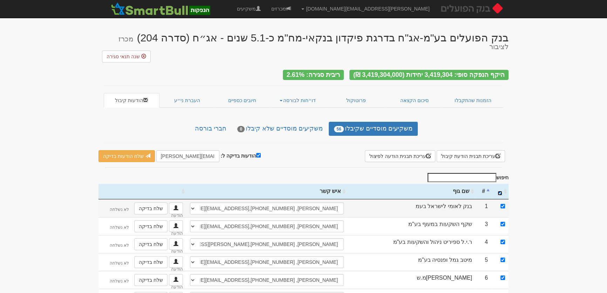
checkbox input "true"
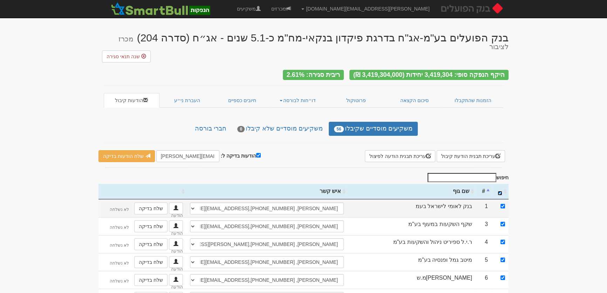
checkbox input "true"
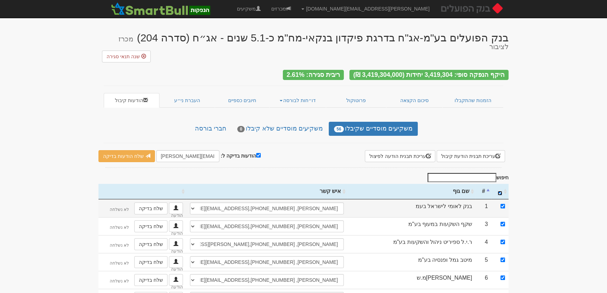
checkbox input "true"
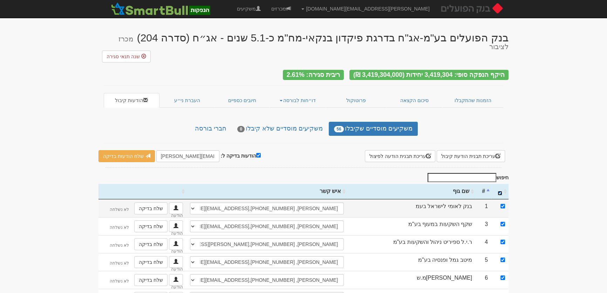
checkbox input "true"
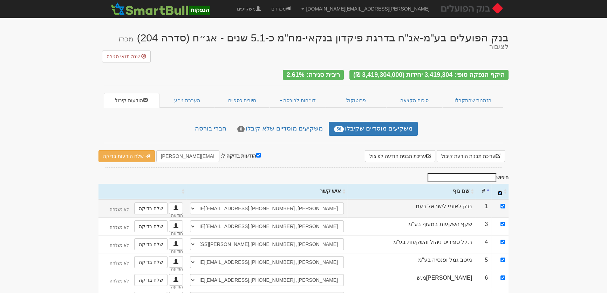
checkbox input "true"
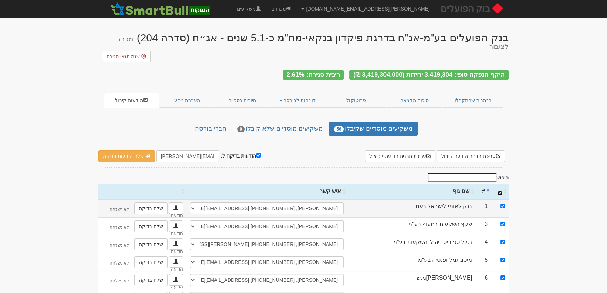
checkbox input "true"
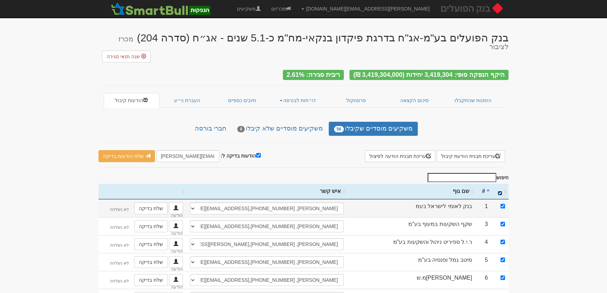
checkbox input "true"
click at [257, 153] on input "הודעות בדיקה ל:" at bounding box center [258, 155] width 5 height 5
checkbox input "false"
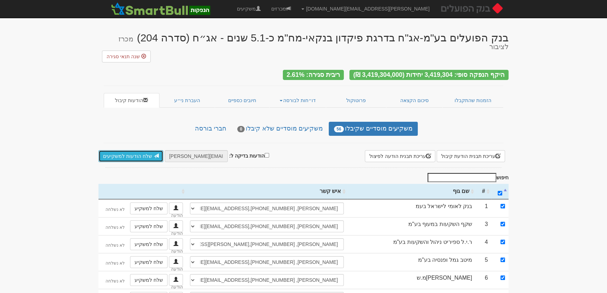
click at [110, 150] on link "שלח הודעות למשקיעים" at bounding box center [131, 156] width 65 height 12
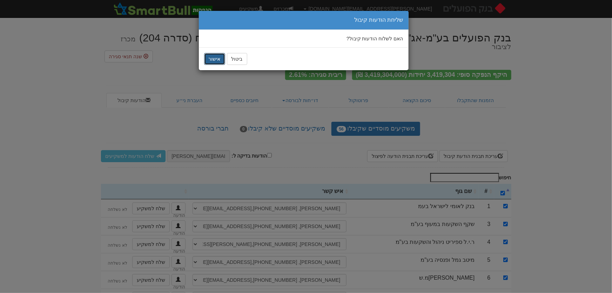
click at [216, 55] on button "אישור" at bounding box center [214, 59] width 21 height 12
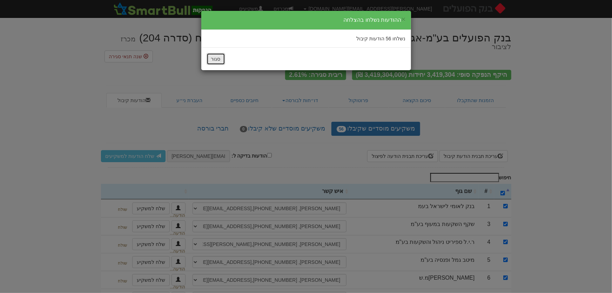
click at [217, 56] on button "סגור" at bounding box center [216, 59] width 19 height 12
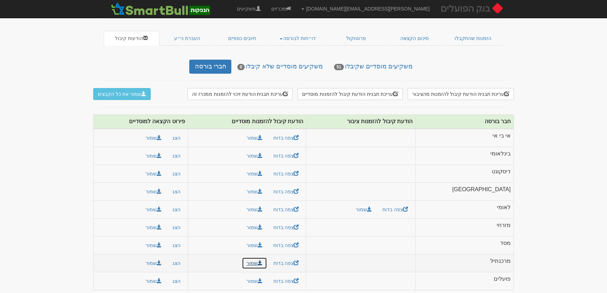
click at [267, 259] on link "שמור" at bounding box center [254, 263] width 25 height 12
click at [166, 257] on button "שמור" at bounding box center [153, 263] width 25 height 12
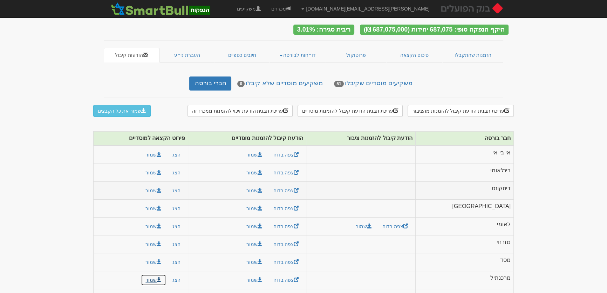
scroll to position [55, 0]
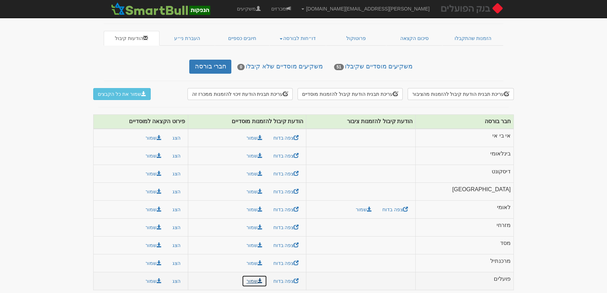
click at [267, 277] on link "שמור" at bounding box center [254, 281] width 25 height 12
click at [386, 65] on link "משקיעים מוסדיים שקיבלו 51" at bounding box center [373, 67] width 89 height 14
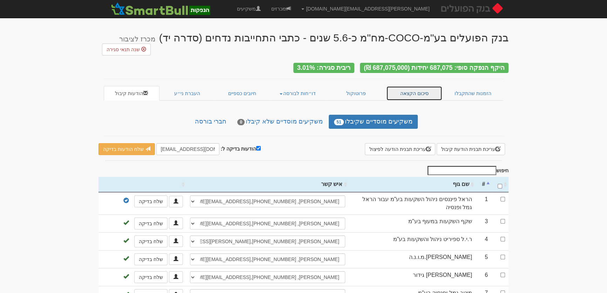
click at [412, 91] on link "סיכום הקצאה" at bounding box center [414, 93] width 56 height 15
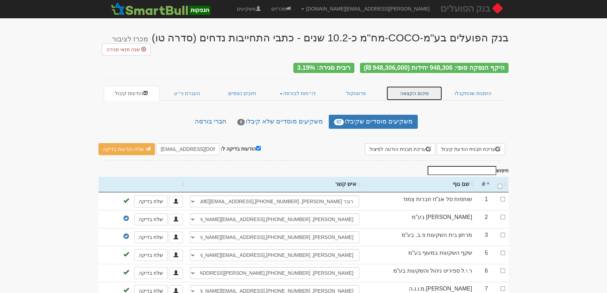
drag, startPoint x: 418, startPoint y: 87, endPoint x: 383, endPoint y: 65, distance: 41.3
click at [418, 87] on link "סיכום הקצאה" at bounding box center [414, 93] width 56 height 15
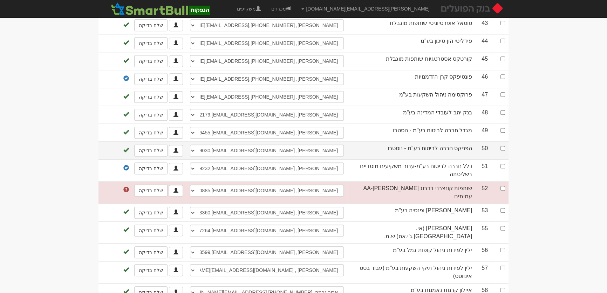
scroll to position [908, 0]
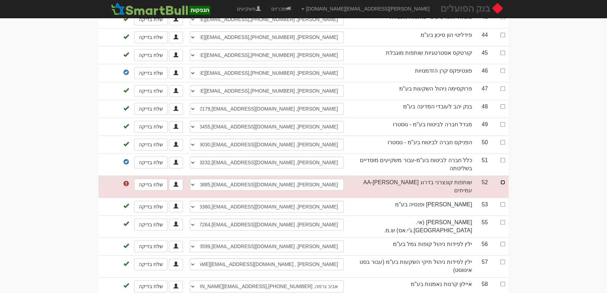
drag, startPoint x: 502, startPoint y: 171, endPoint x: 503, endPoint y: 176, distance: 4.3
click at [503, 180] on input "checkbox" at bounding box center [503, 182] width 5 height 5
checkbox input "true"
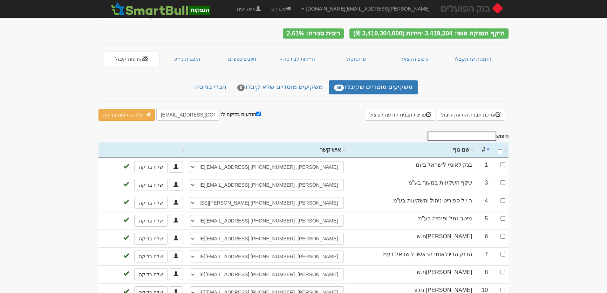
scroll to position [0, 0]
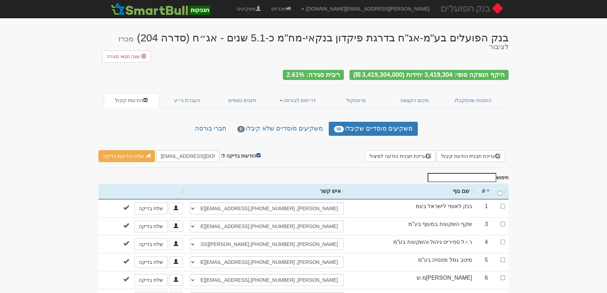
click at [256, 153] on input "הודעות בדיקה ל:" at bounding box center [258, 155] width 5 height 5
checkbox input "false"
click at [115, 150] on link "שלח הודעות למשקיעים" at bounding box center [131, 156] width 65 height 12
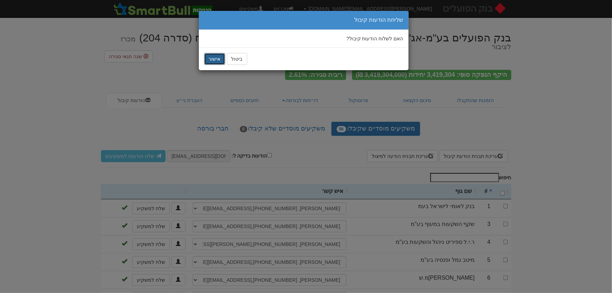
click at [213, 54] on button "אישור" at bounding box center [214, 59] width 21 height 12
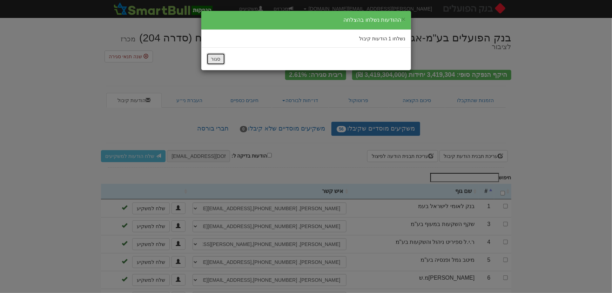
drag, startPoint x: 215, startPoint y: 60, endPoint x: 211, endPoint y: 66, distance: 6.6
click at [215, 60] on button "סגור" at bounding box center [216, 59] width 19 height 12
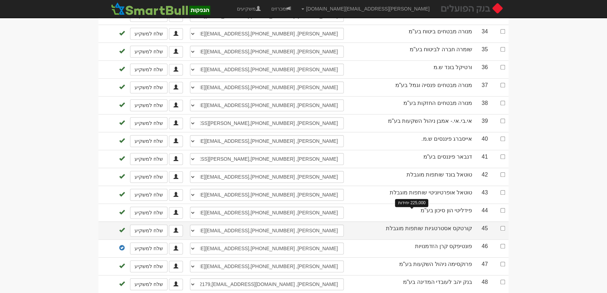
scroll to position [908, 0]
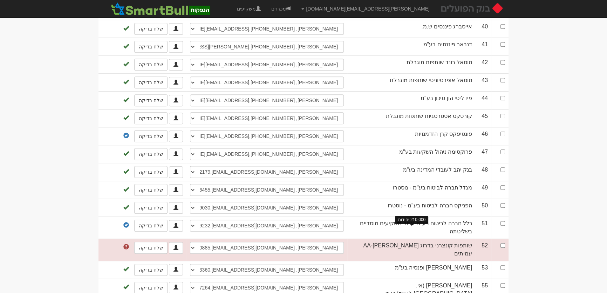
scroll to position [876, 0]
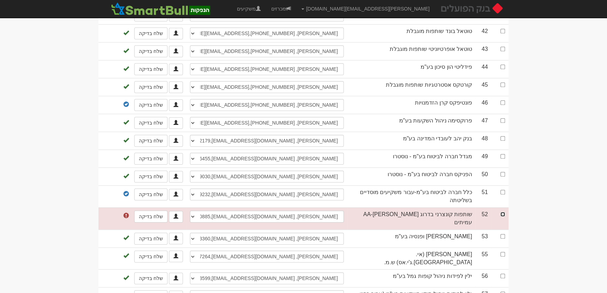
drag, startPoint x: 501, startPoint y: 202, endPoint x: 494, endPoint y: 221, distance: 20.1
click at [501, 212] on input "checkbox" at bounding box center [503, 214] width 5 height 5
checkbox input "true"
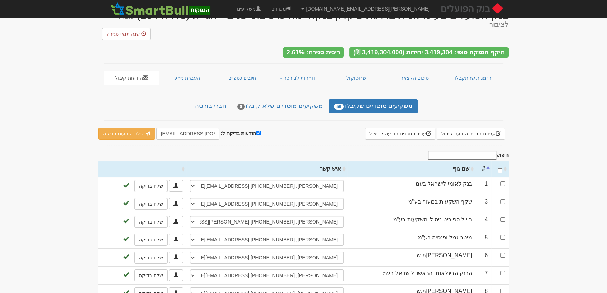
scroll to position [0, 0]
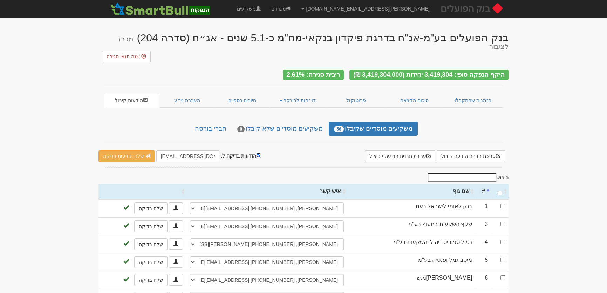
click at [256, 153] on input "הודעות בדיקה ל:" at bounding box center [258, 155] width 5 height 5
click at [265, 153] on input "הודעות בדיקה ל:" at bounding box center [267, 155] width 5 height 5
checkbox input "true"
drag, startPoint x: 155, startPoint y: 146, endPoint x: 169, endPoint y: 146, distance: 14.4
click at [169, 150] on input "[EMAIL_ADDRESS][DOMAIN_NAME]" at bounding box center [186, 156] width 63 height 12
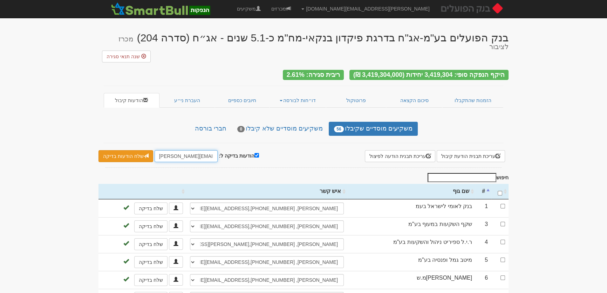
type input "[PERSON_NAME][EMAIL_ADDRESS][DOMAIN_NAME]"
click at [124, 150] on link "שלח הודעות בדיקה" at bounding box center [126, 156] width 55 height 12
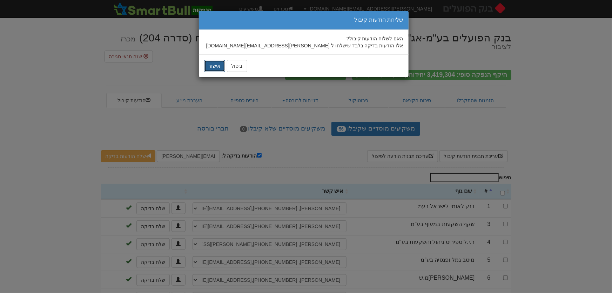
click at [214, 67] on button "אישור" at bounding box center [214, 66] width 21 height 12
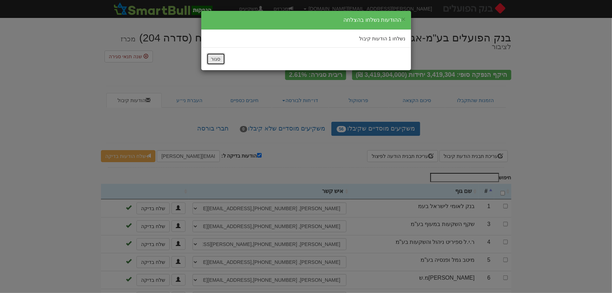
click at [213, 60] on button "סגור" at bounding box center [216, 59] width 19 height 12
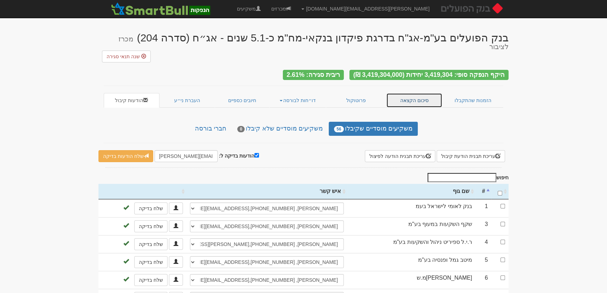
click at [419, 93] on link "סיכום הקצאה" at bounding box center [414, 100] width 56 height 15
